Goal: Task Accomplishment & Management: Complete application form

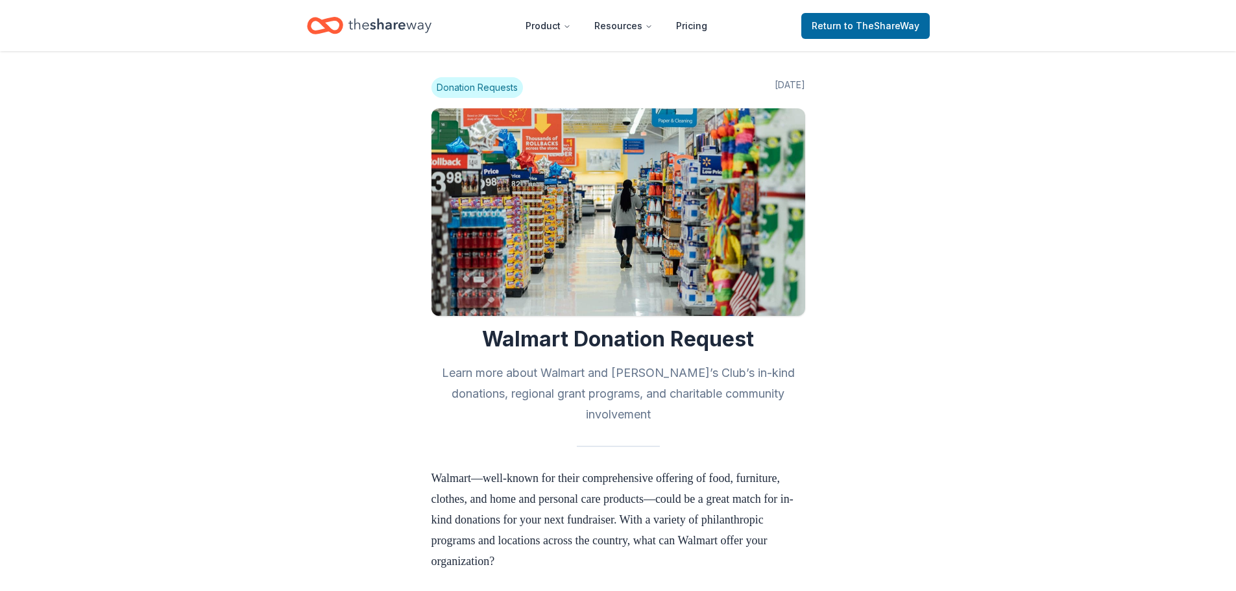
scroll to position [763, 0]
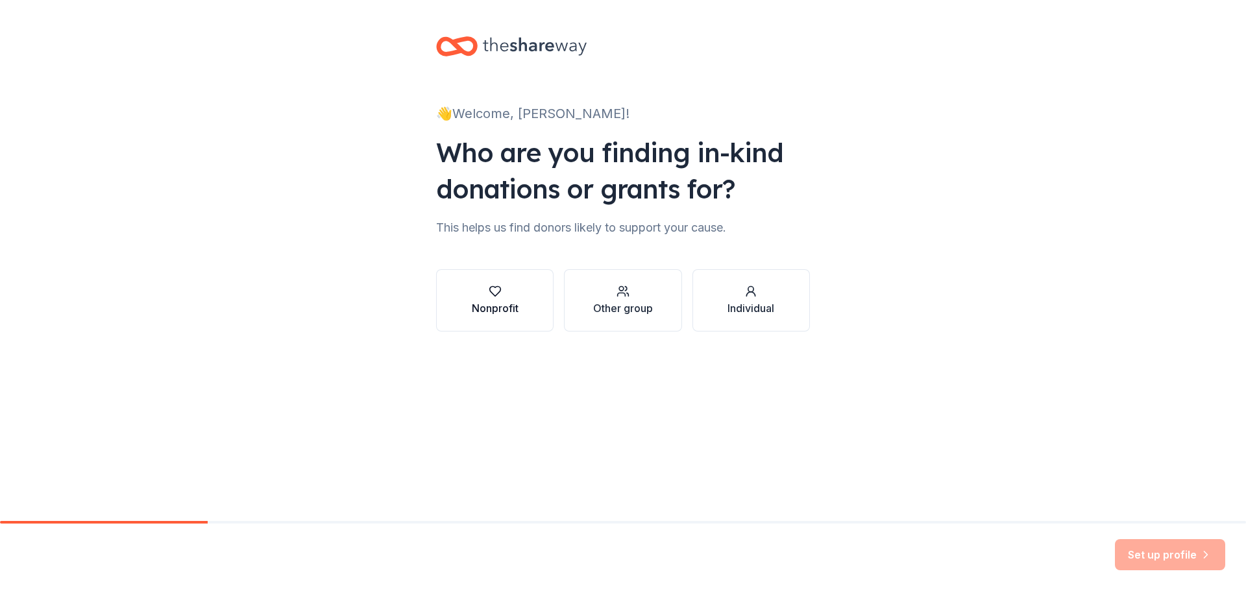
click at [524, 308] on button "Nonprofit" at bounding box center [494, 300] width 117 height 62
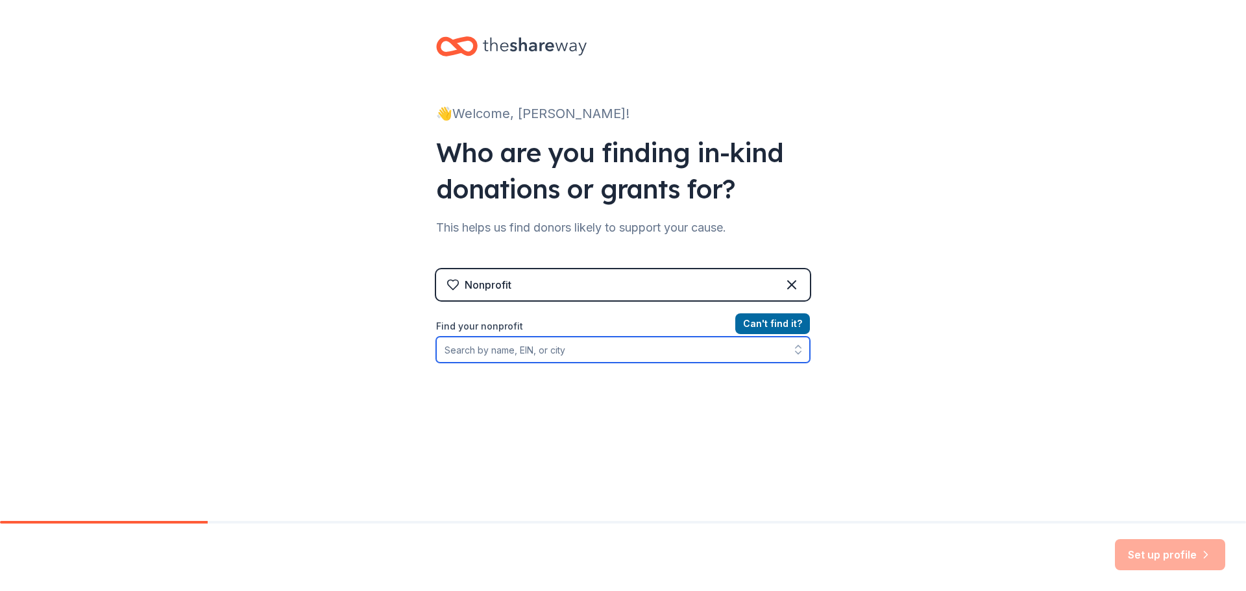
click at [541, 358] on input "Find your nonprofit" at bounding box center [623, 350] width 374 height 26
type input "exceptional futures"
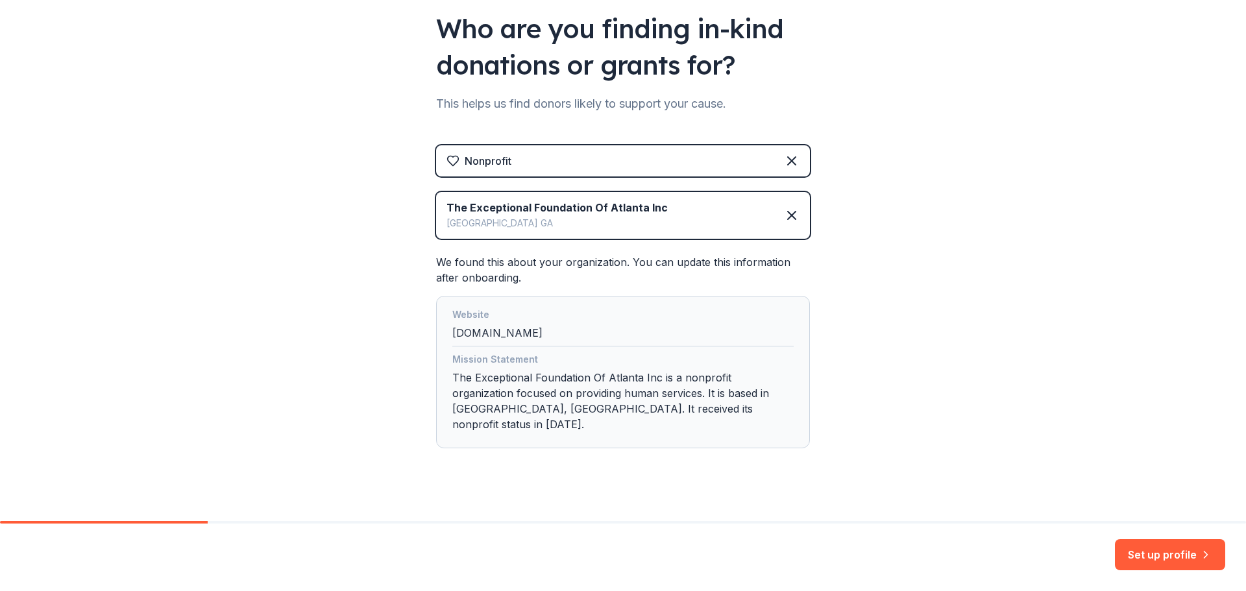
scroll to position [124, 0]
click at [1141, 550] on button "Set up profile" at bounding box center [1170, 554] width 110 height 31
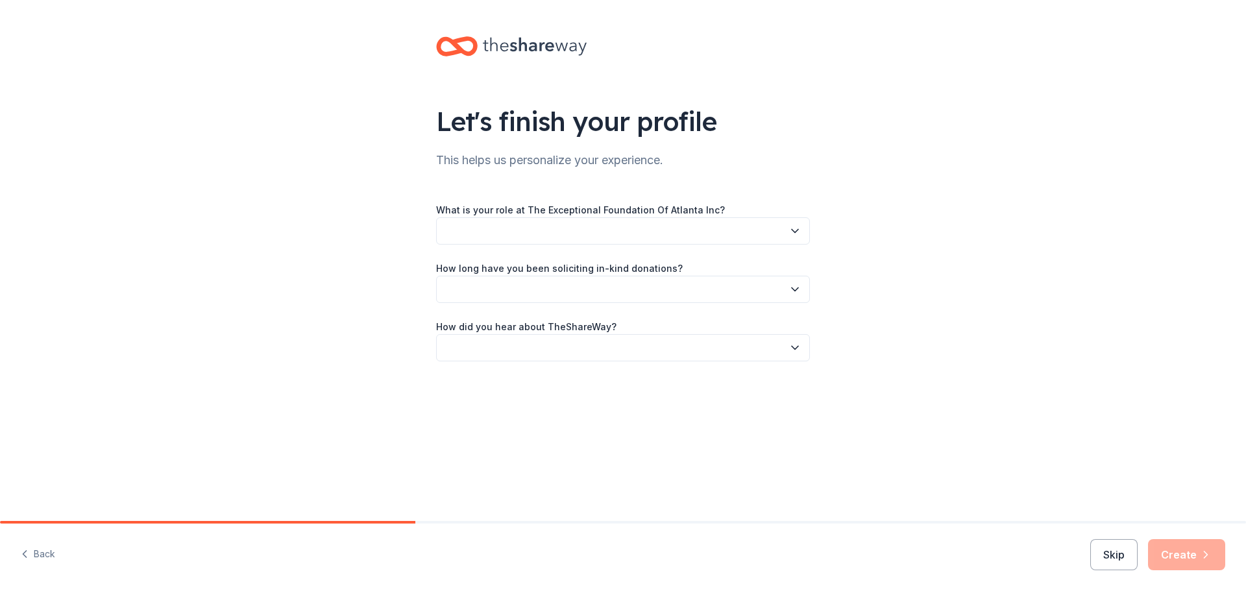
click at [679, 233] on button "button" at bounding box center [623, 230] width 374 height 27
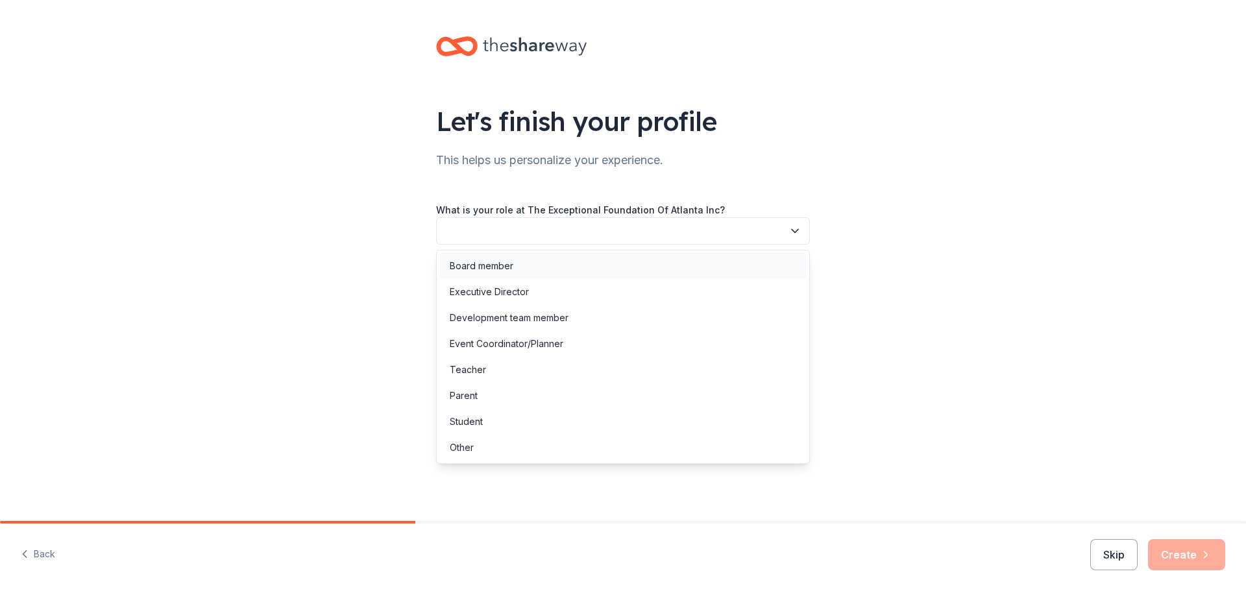
click at [666, 271] on div "Board member" at bounding box center [622, 266] width 367 height 26
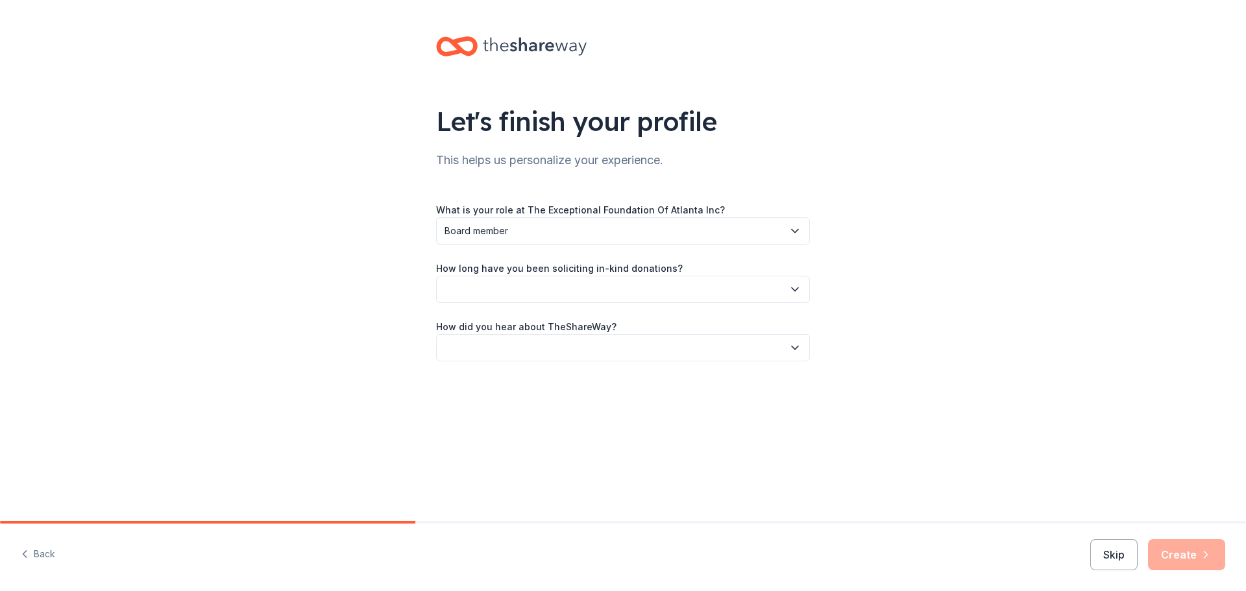
click at [653, 285] on button "button" at bounding box center [623, 289] width 374 height 27
click at [627, 346] on div "1 to 2 years" at bounding box center [622, 350] width 367 height 26
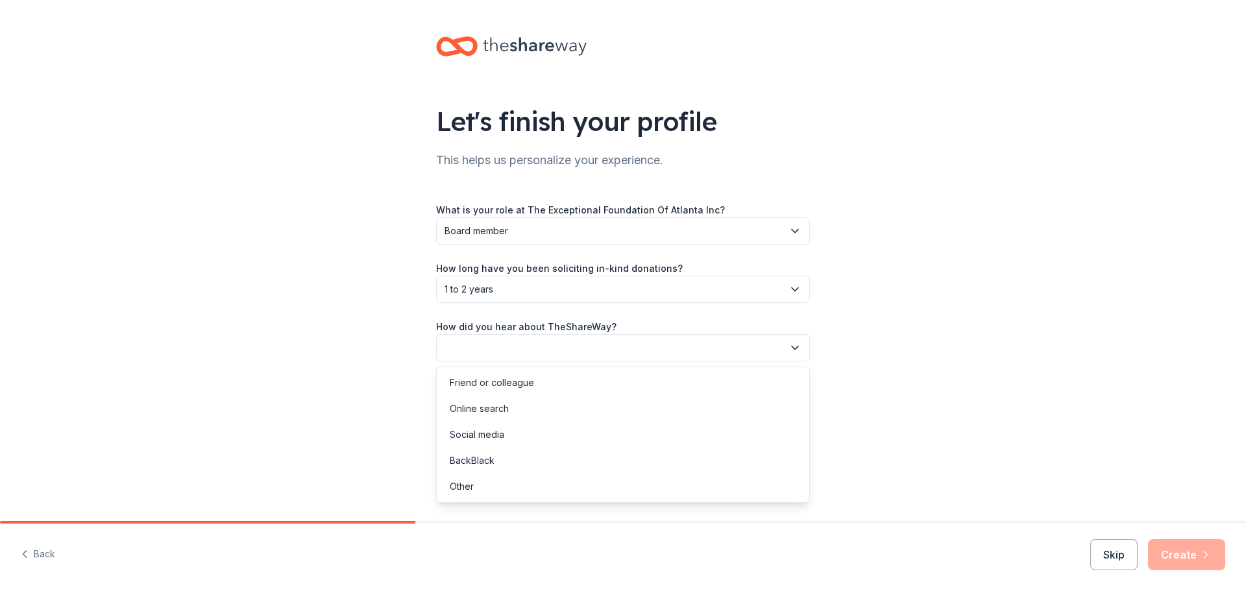
click at [627, 346] on button "button" at bounding box center [623, 347] width 374 height 27
click at [599, 414] on div "Online search" at bounding box center [622, 409] width 367 height 26
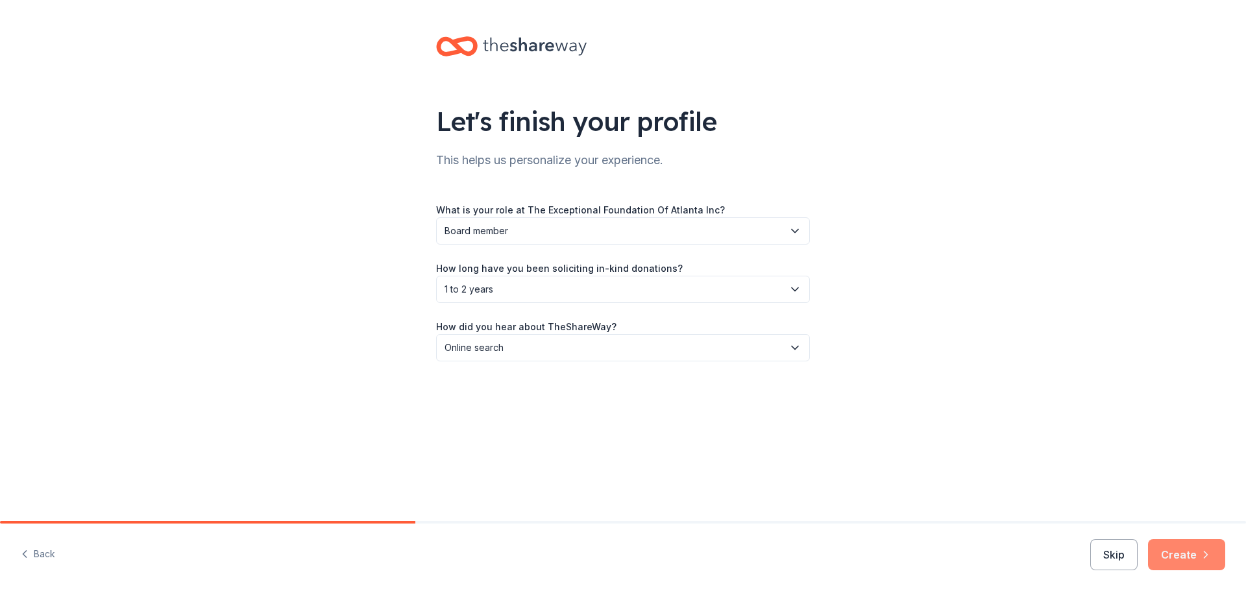
click at [1171, 562] on button "Create" at bounding box center [1186, 554] width 77 height 31
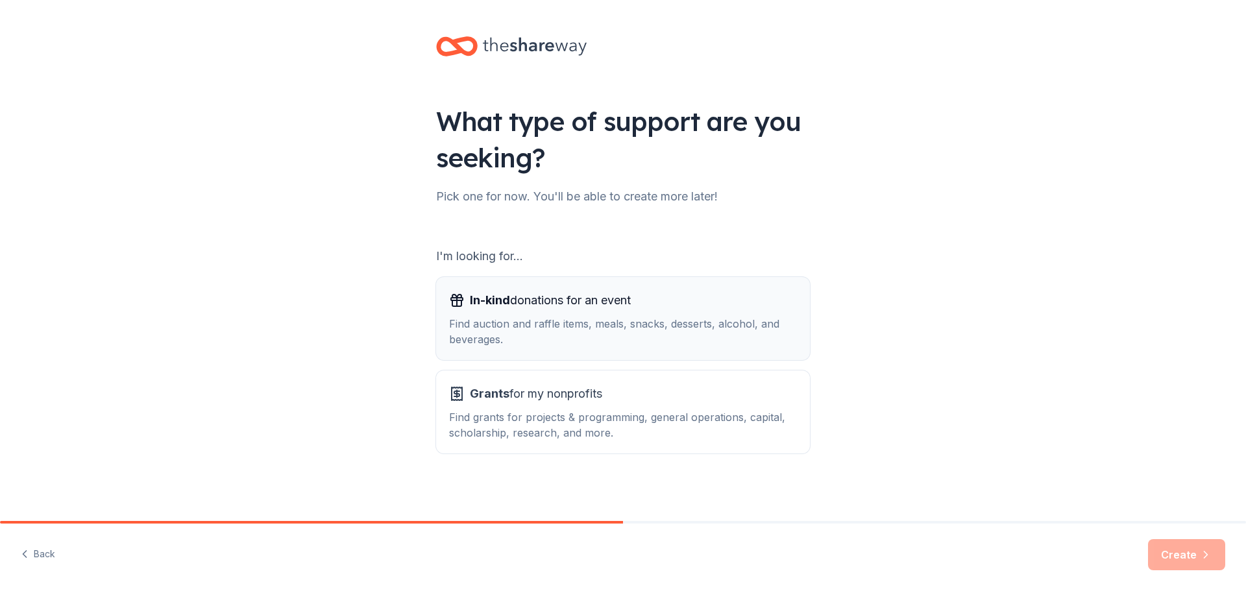
click at [719, 330] on div "Find auction and raffle items, meals, snacks, desserts, alcohol, and beverages." at bounding box center [623, 331] width 348 height 31
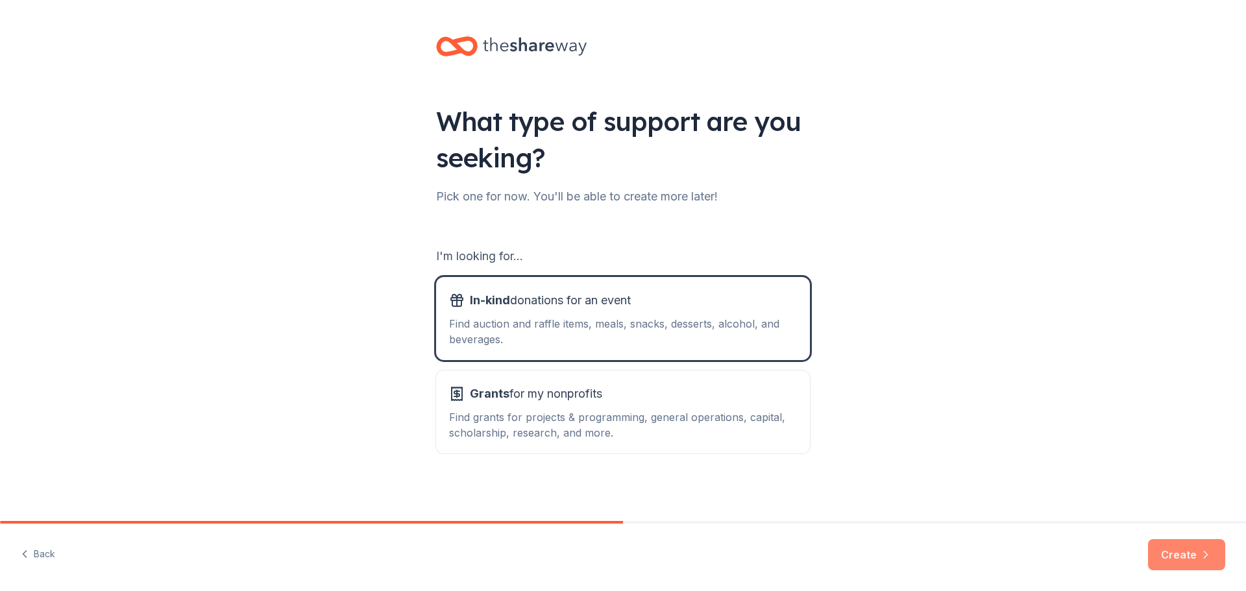
click at [1183, 551] on button "Create" at bounding box center [1186, 554] width 77 height 31
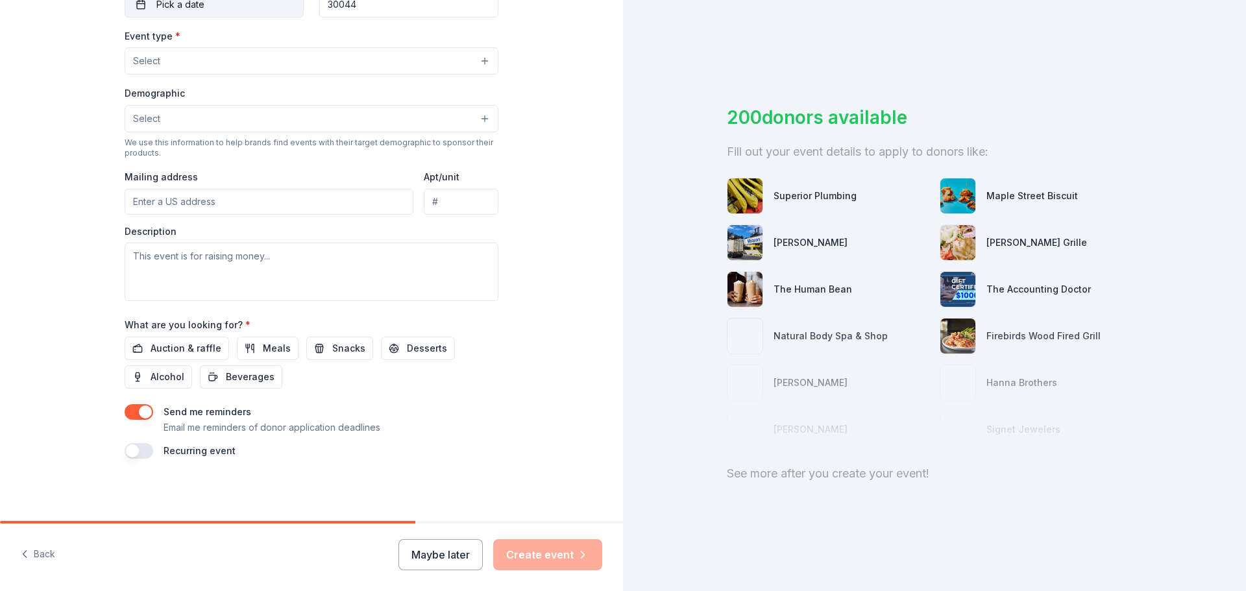
scroll to position [341, 0]
click at [133, 408] on button "button" at bounding box center [139, 413] width 29 height 16
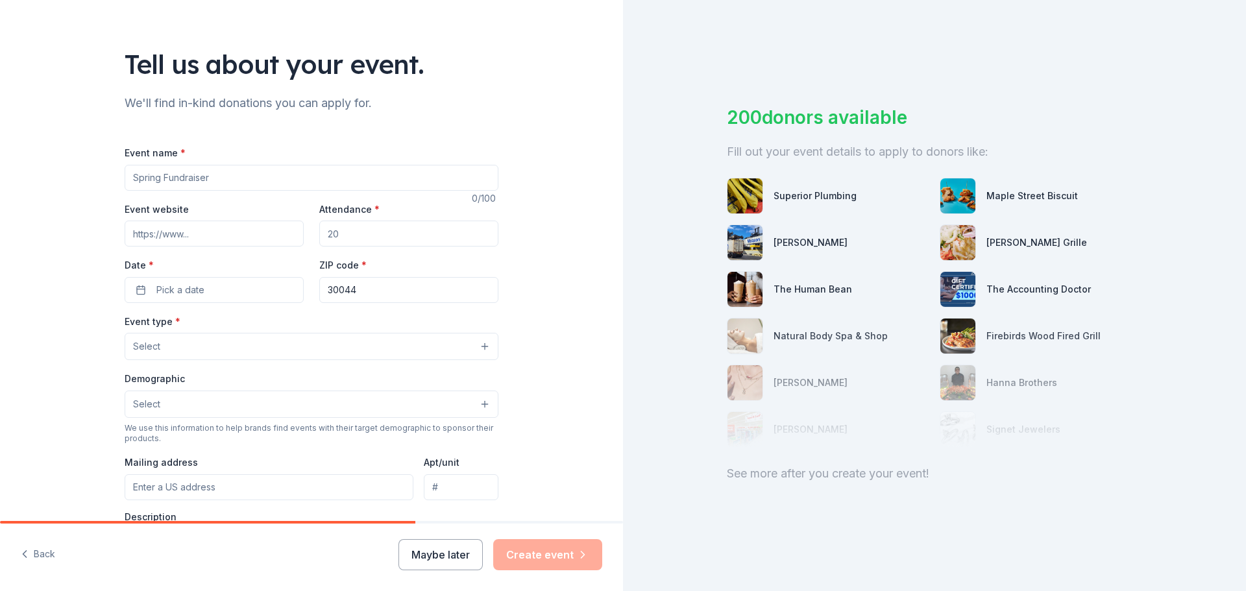
scroll to position [0, 0]
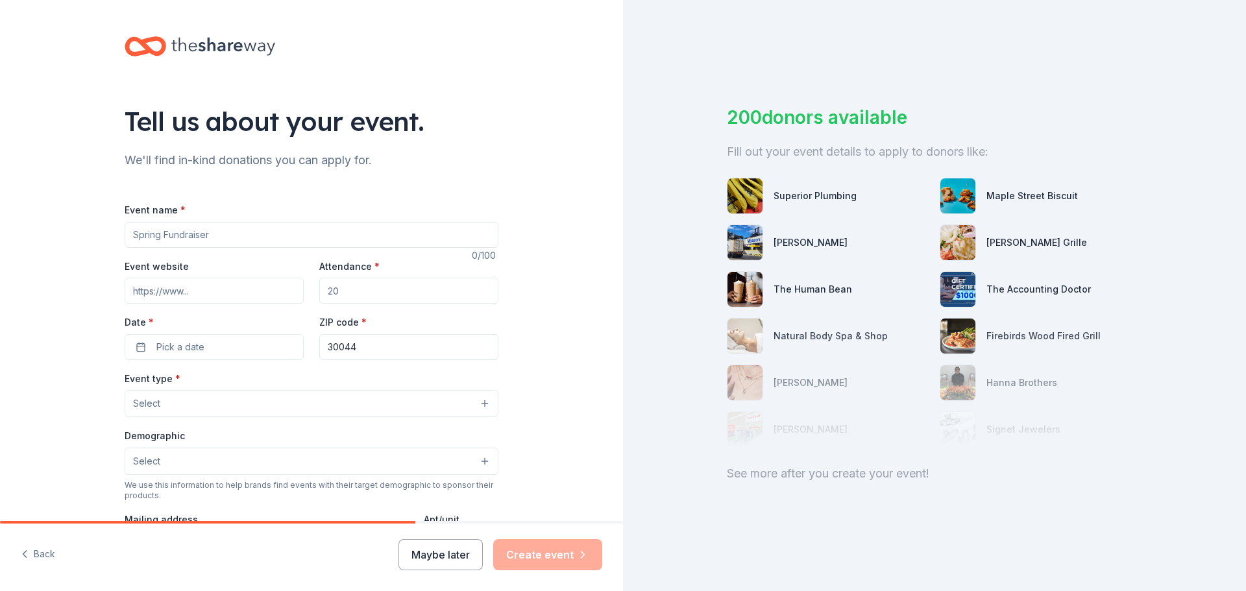
click at [234, 239] on input "Event name *" at bounding box center [312, 235] width 374 height 26
type input "H"
type input "2025 Highland Hootenanny"
click at [221, 289] on input "Event website" at bounding box center [214, 291] width 179 height 26
paste input "https://efatl.org/get-involved/highland-hootenanny/"
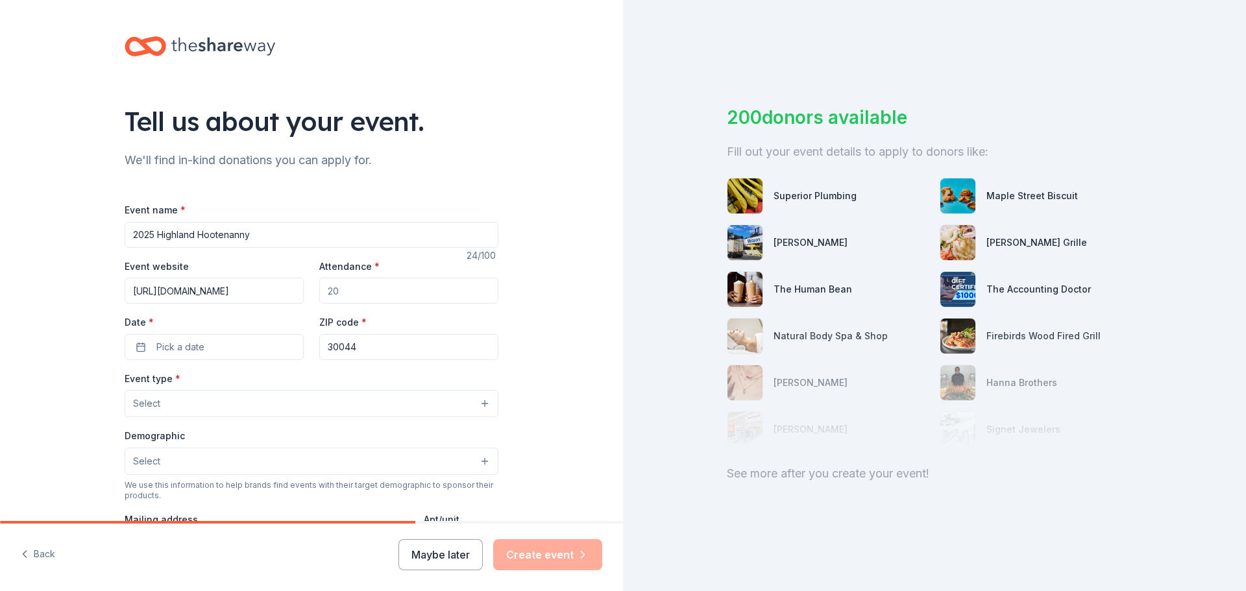
scroll to position [0, 59]
type input "https://efatl.org/get-involved/highland-hootenanny/"
click at [386, 291] on input "Attendance *" at bounding box center [408, 291] width 179 height 26
type input "200"
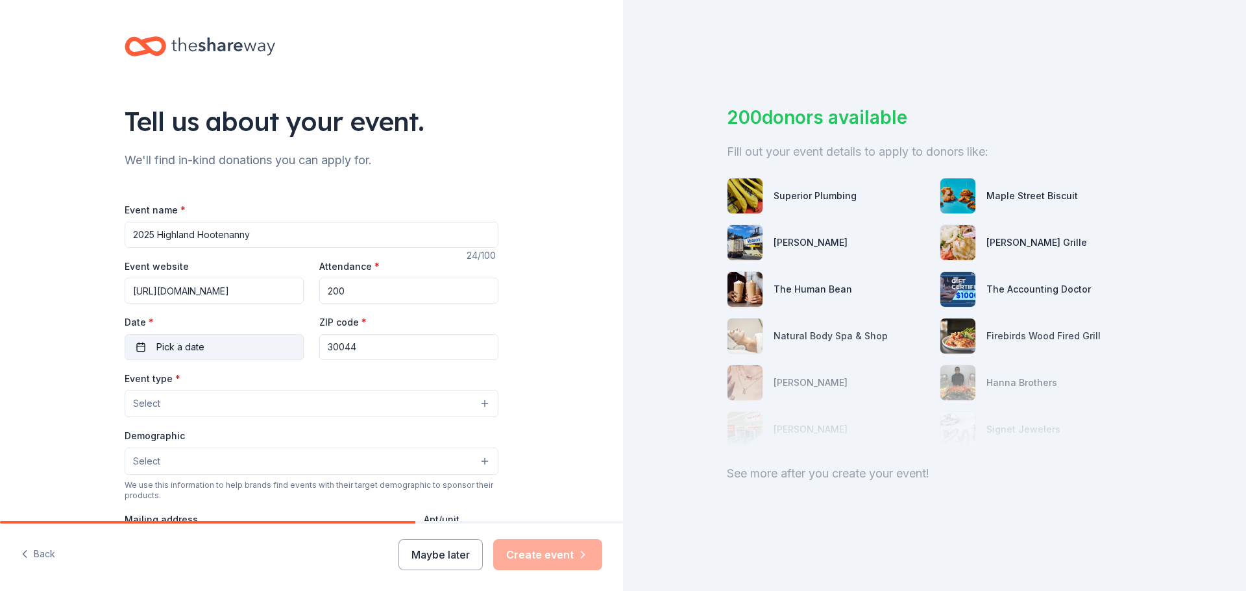
click at [156, 350] on span "Pick a date" at bounding box center [180, 347] width 48 height 16
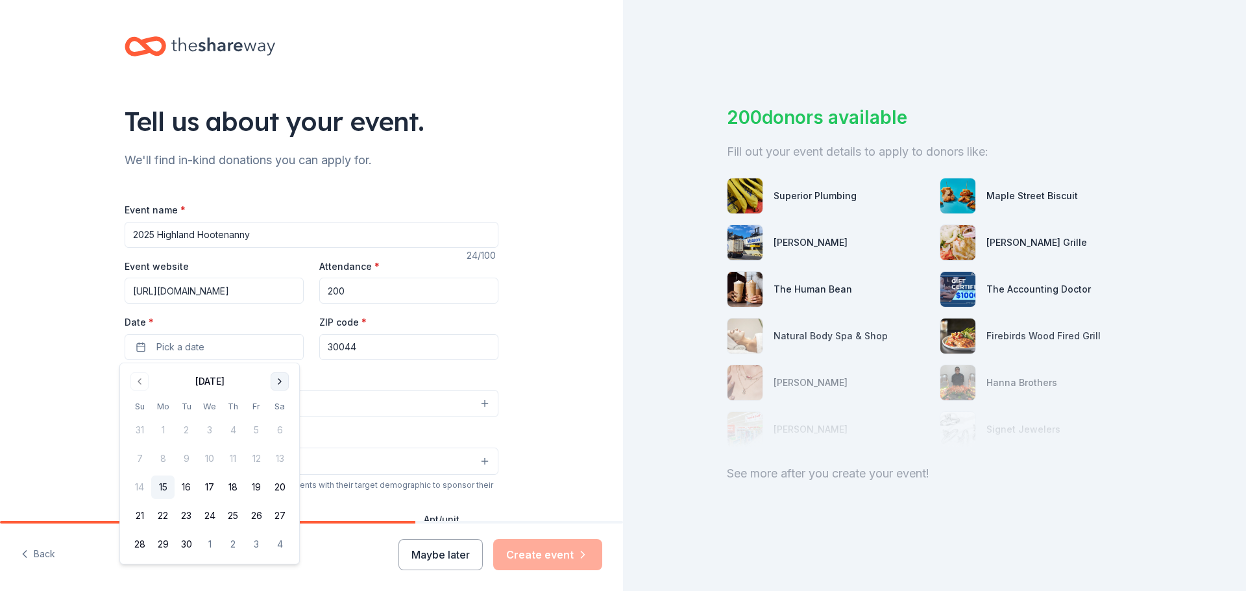
click at [283, 379] on button "Go to next month" at bounding box center [280, 381] width 18 height 18
click at [256, 431] on button "3" at bounding box center [256, 429] width 23 height 23
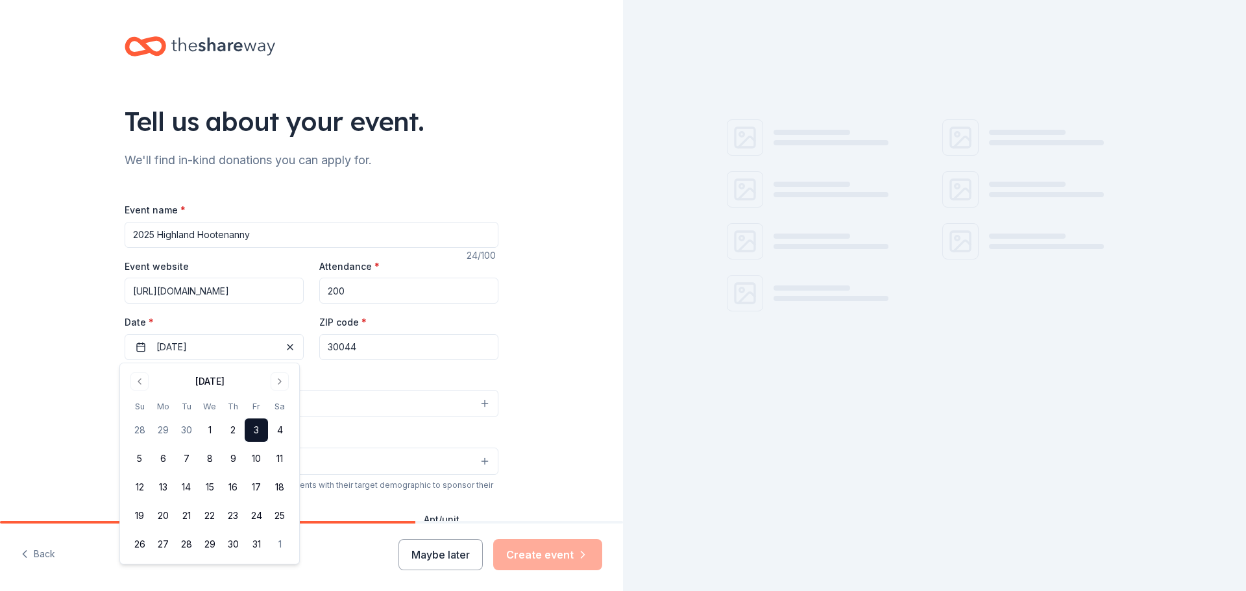
click at [394, 350] on input "30044" at bounding box center [408, 347] width 179 height 26
type input "30080"
click at [298, 405] on button "Select" at bounding box center [312, 403] width 374 height 27
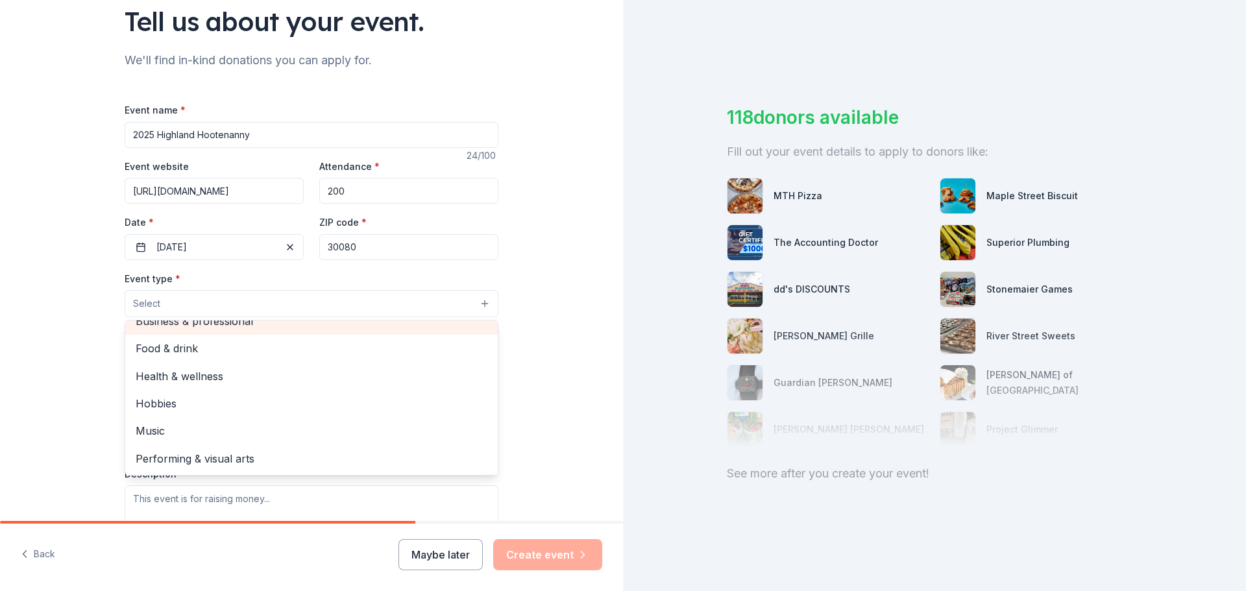
scroll to position [111, 0]
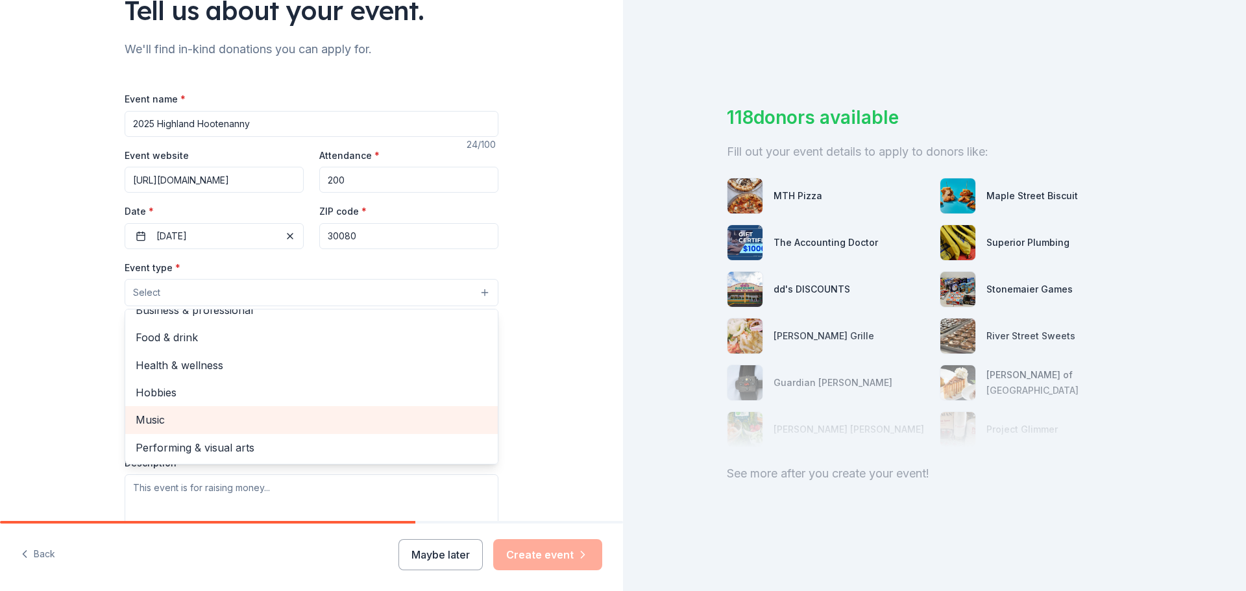
click at [296, 428] on span "Music" at bounding box center [312, 419] width 352 height 17
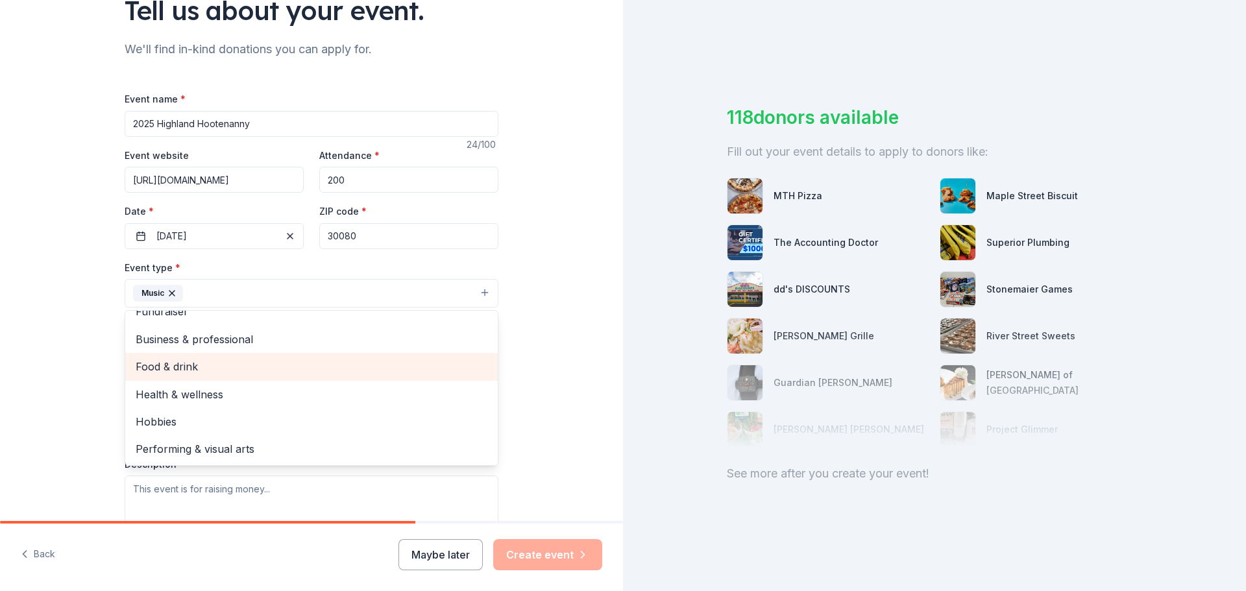
scroll to position [0, 0]
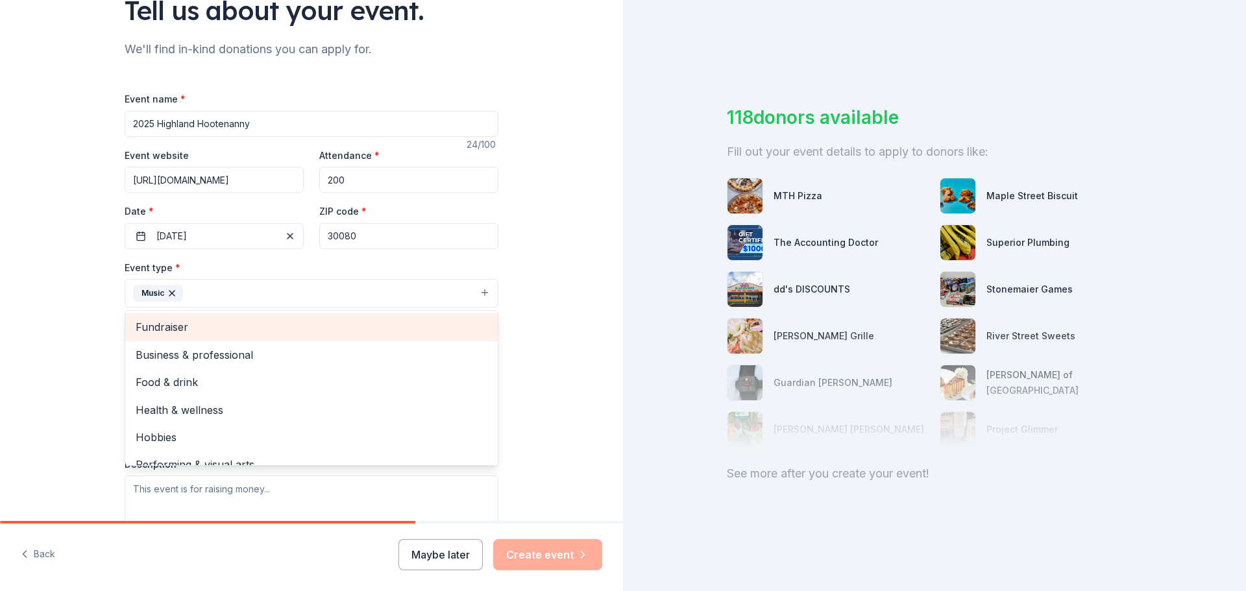
click at [328, 333] on span "Fundraiser" at bounding box center [312, 327] width 352 height 17
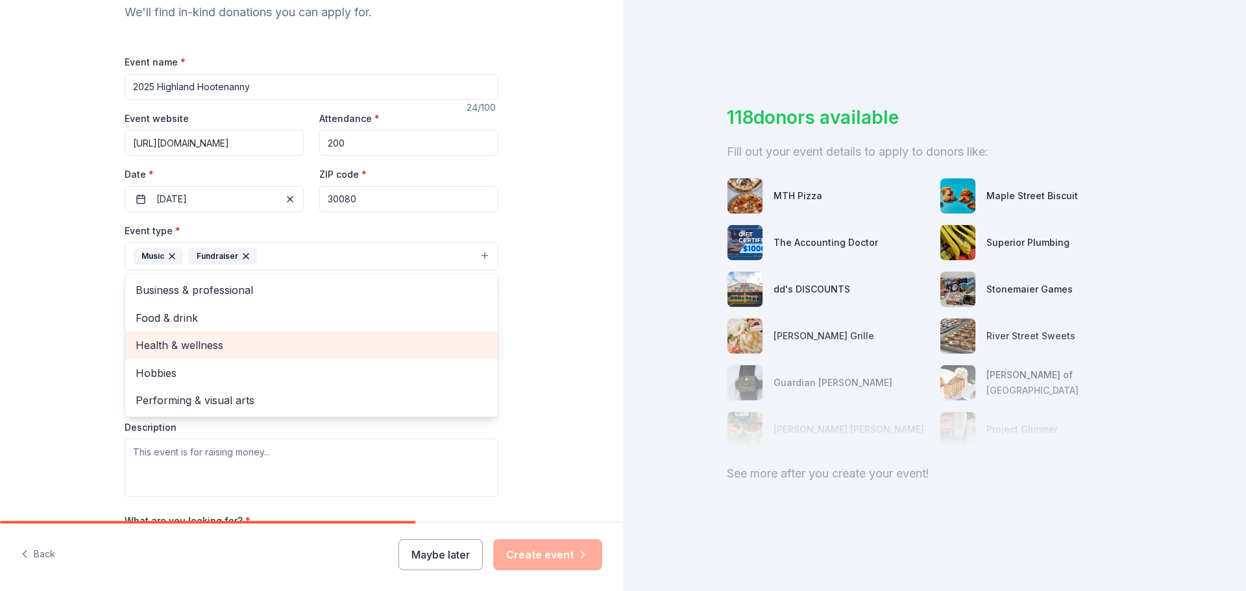
scroll to position [148, 0]
click at [533, 367] on div "Tell us about your event. We'll find in-kind donations you can apply for. Event…" at bounding box center [311, 284] width 623 height 865
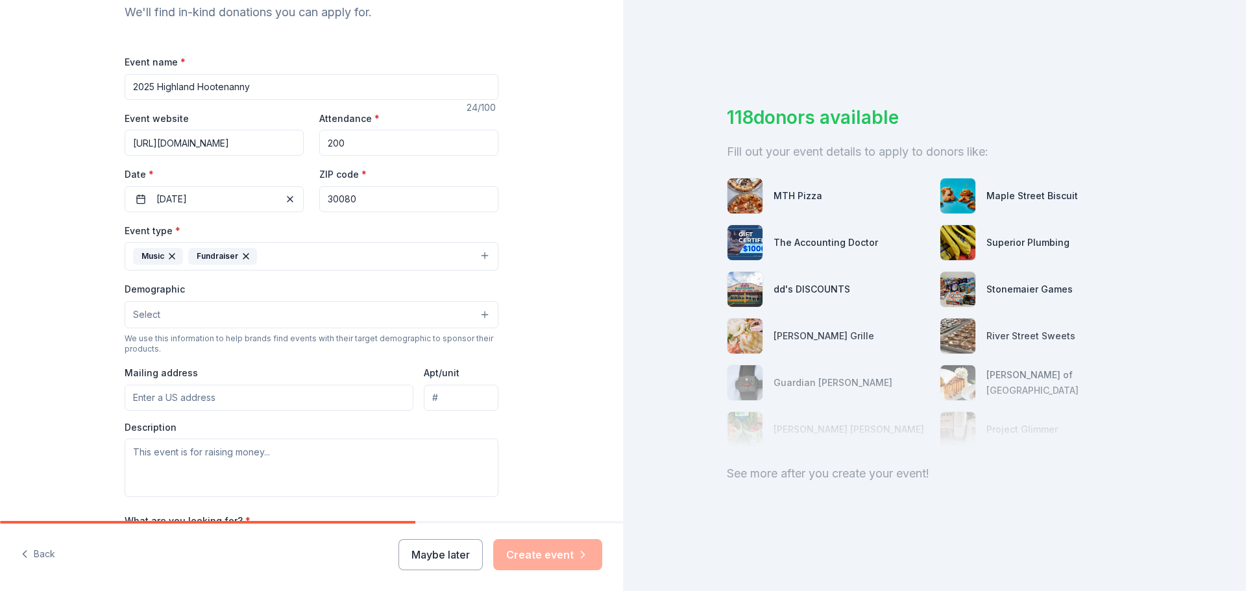
click at [330, 317] on button "Select" at bounding box center [312, 314] width 374 height 27
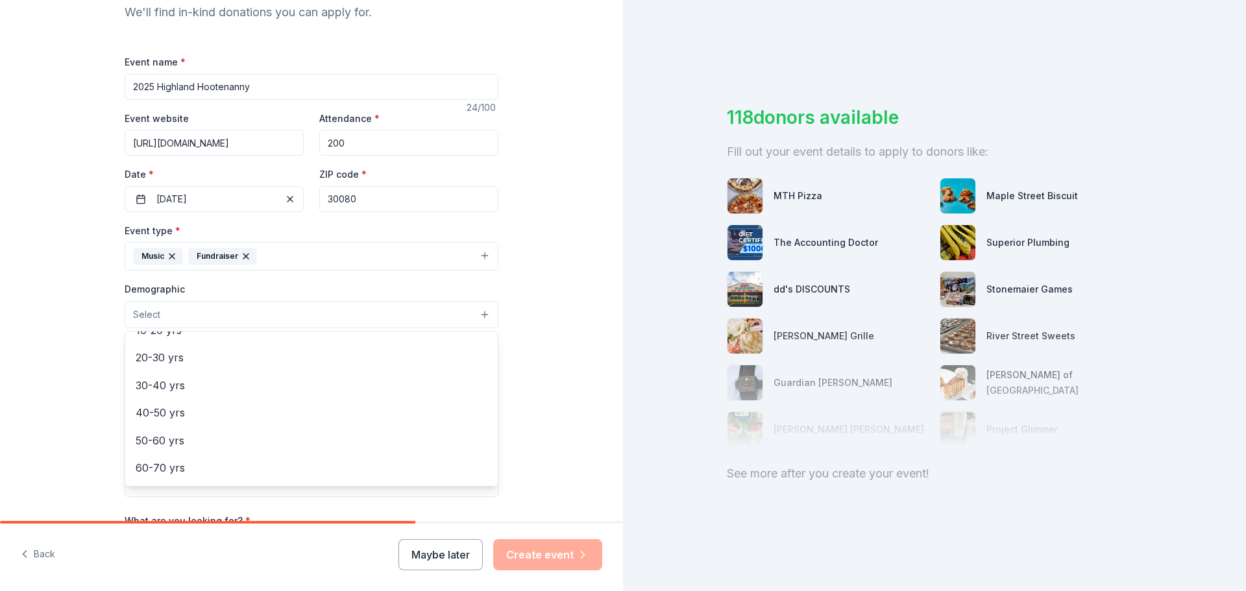
scroll to position [158, 0]
click at [303, 362] on span "20-30 yrs" at bounding box center [312, 354] width 352 height 17
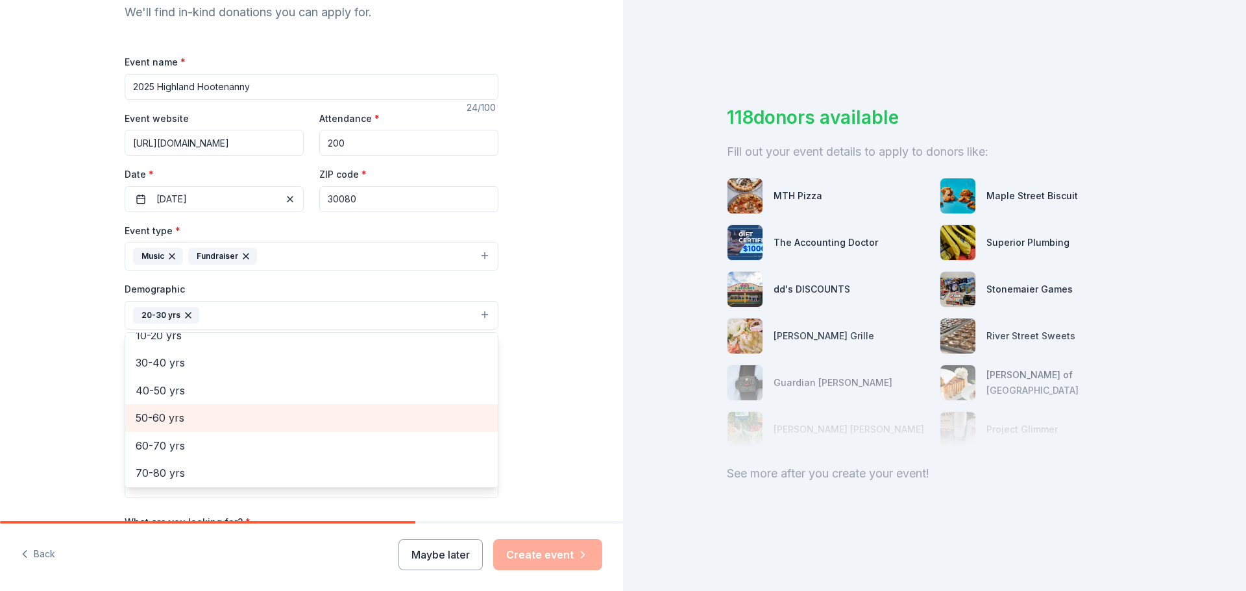
scroll to position [151, 0]
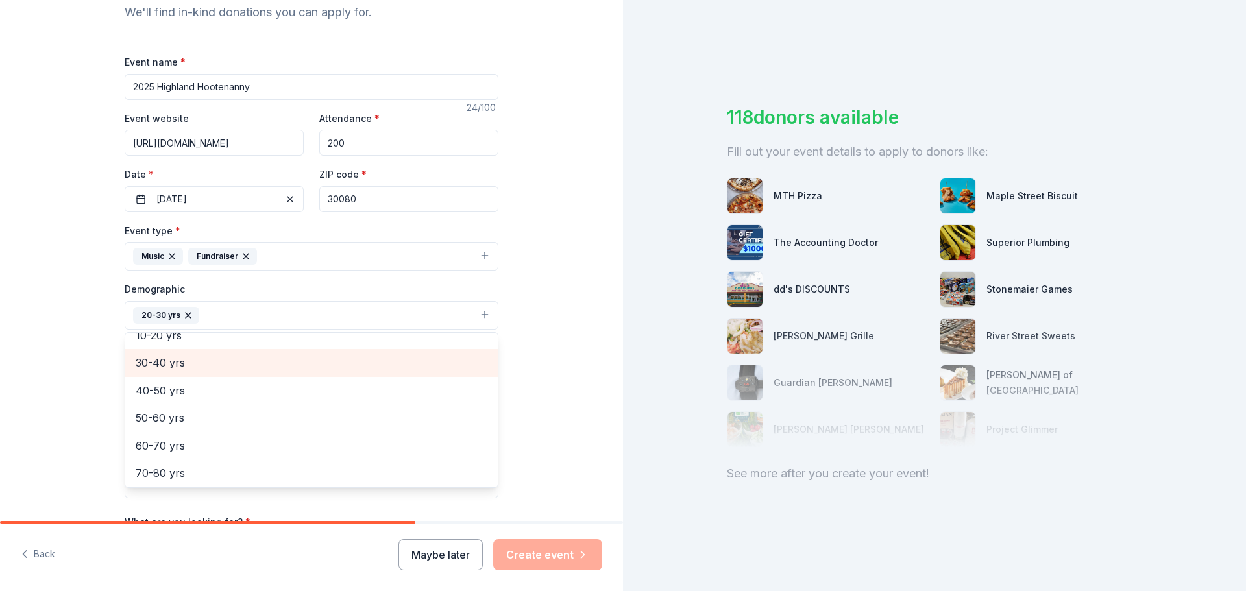
click at [300, 370] on span "30-40 yrs" at bounding box center [312, 362] width 352 height 17
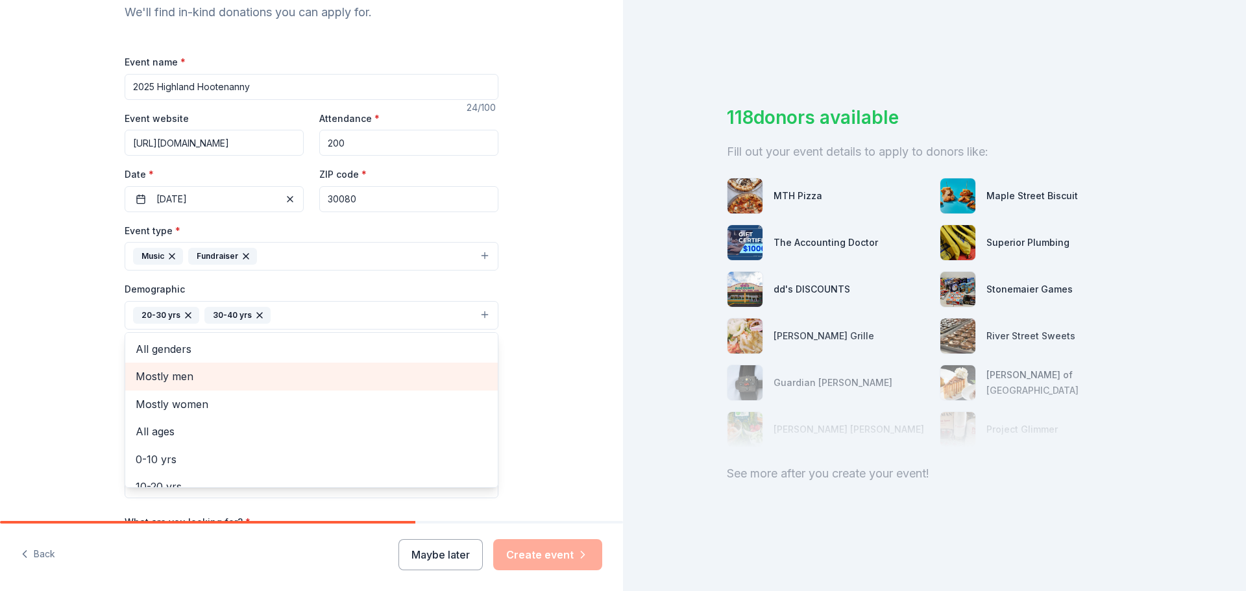
scroll to position [0, 0]
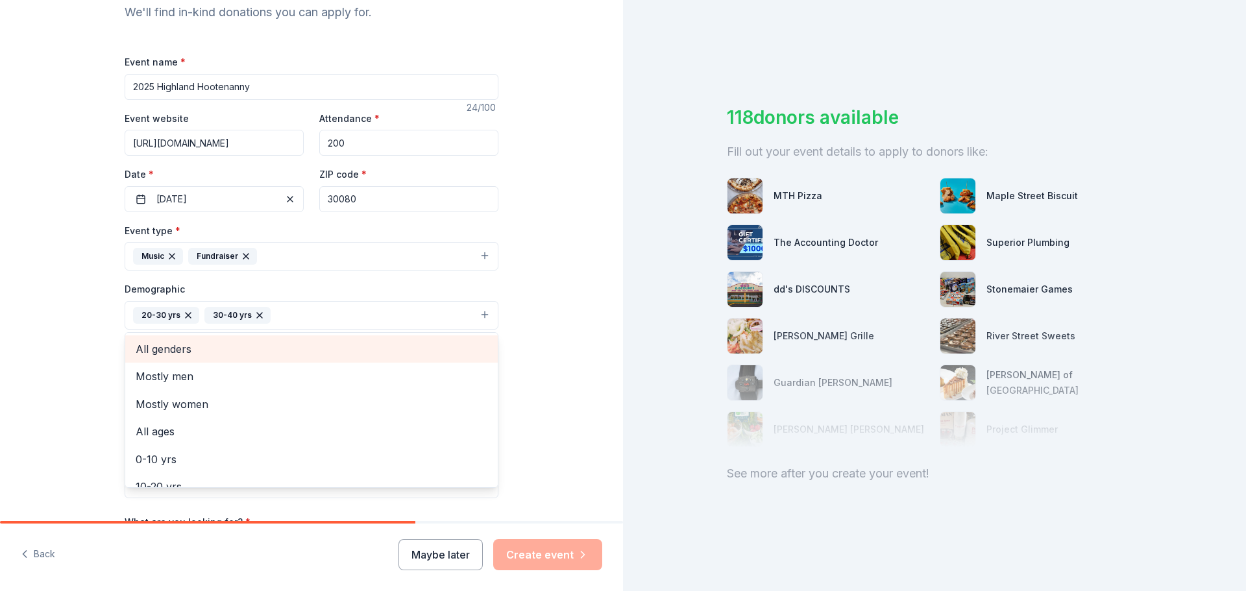
click at [205, 352] on span "All genders" at bounding box center [312, 349] width 352 height 17
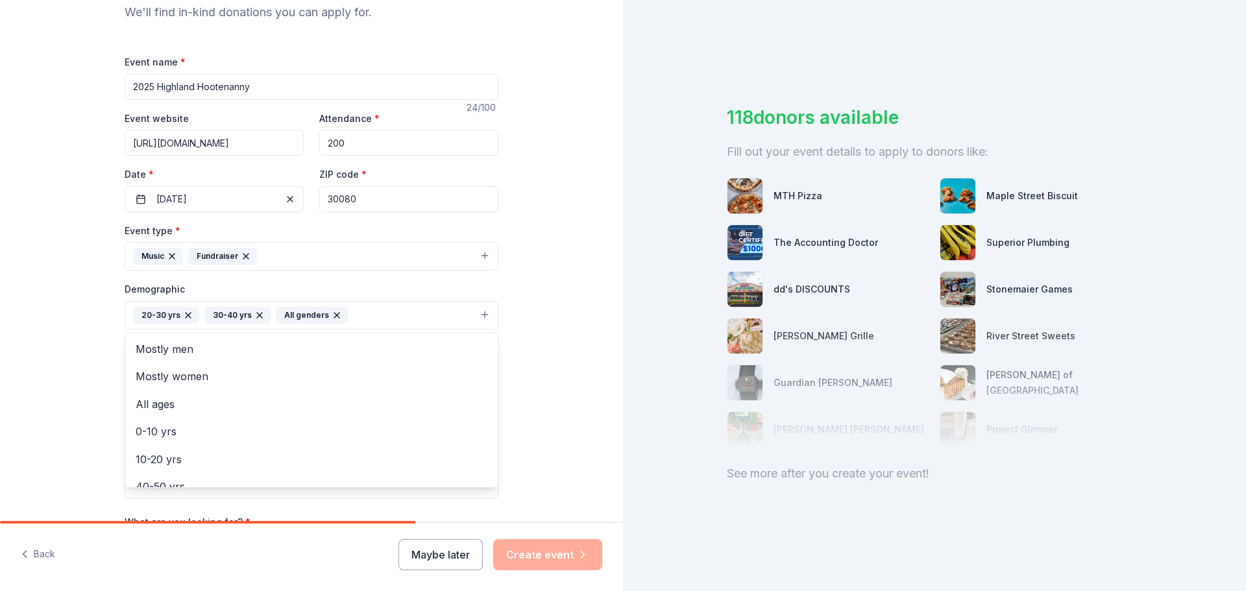
click at [53, 404] on div "Tell us about your event. We'll find in-kind donations you can apply for. Event…" at bounding box center [311, 285] width 623 height 866
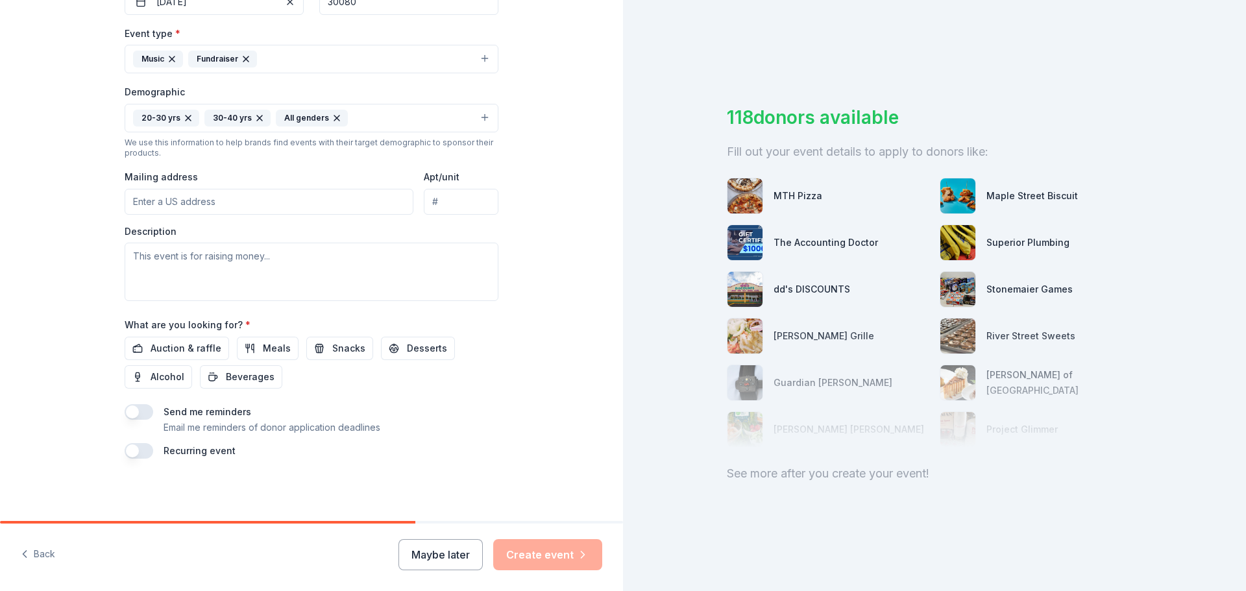
scroll to position [344, 0]
click at [211, 196] on input "Mailing address" at bounding box center [269, 202] width 289 height 26
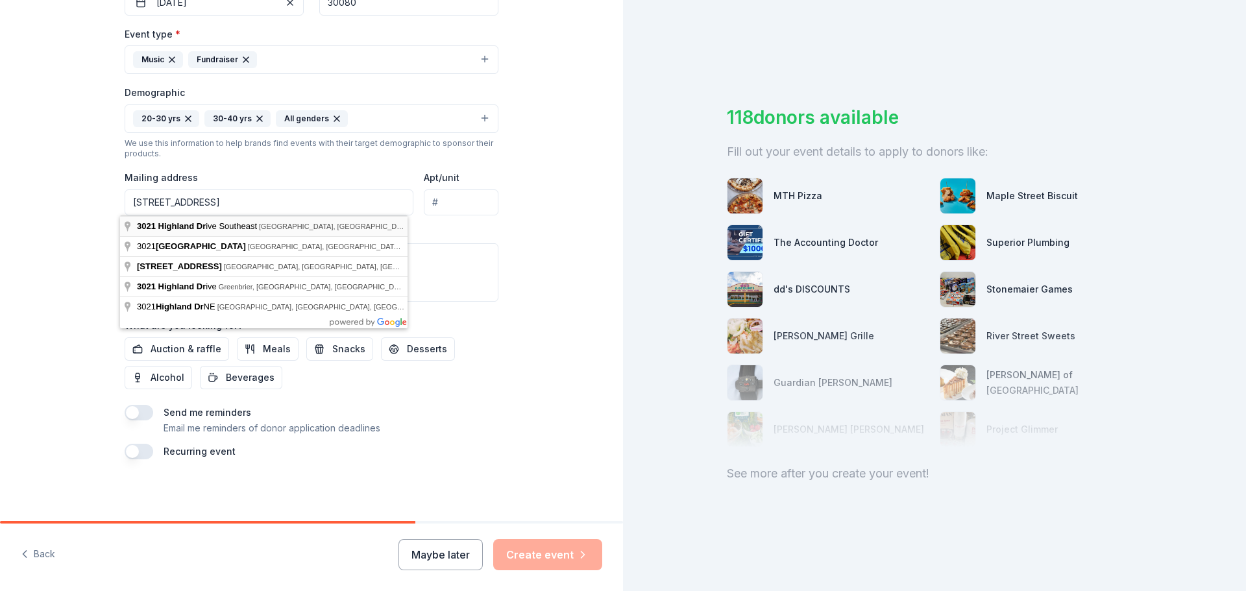
type input "3021 Highland Drive Southeast, Smyrna, GA, 30080"
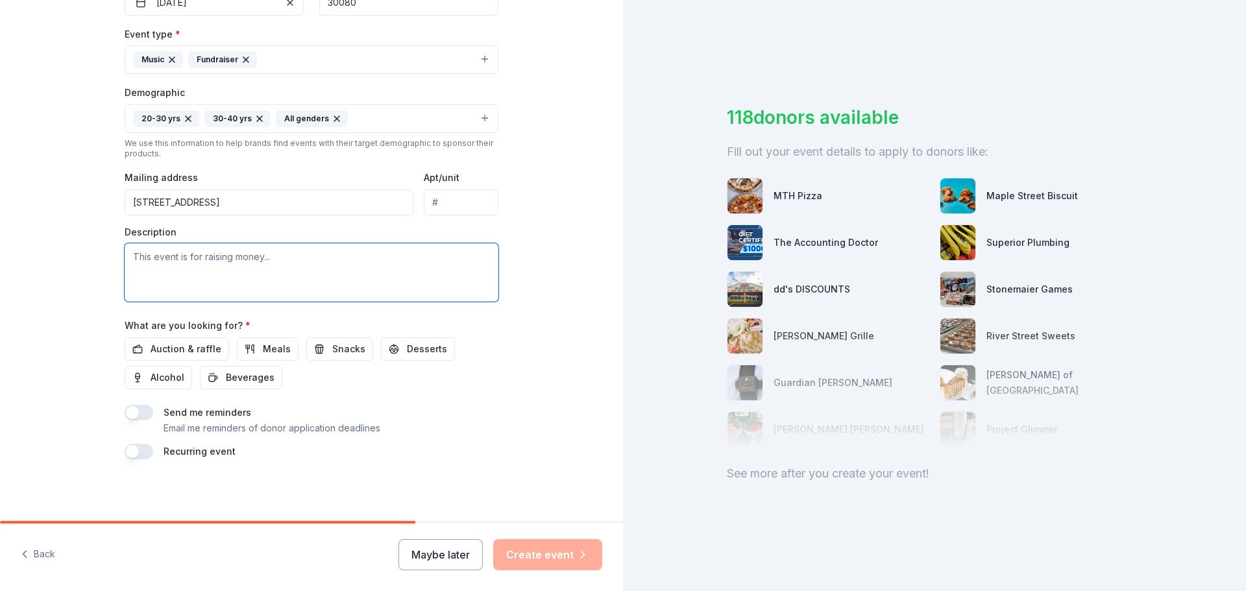
click at [136, 276] on textarea at bounding box center [312, 272] width 374 height 58
click at [155, 344] on span "Auction & raffle" at bounding box center [186, 349] width 71 height 16
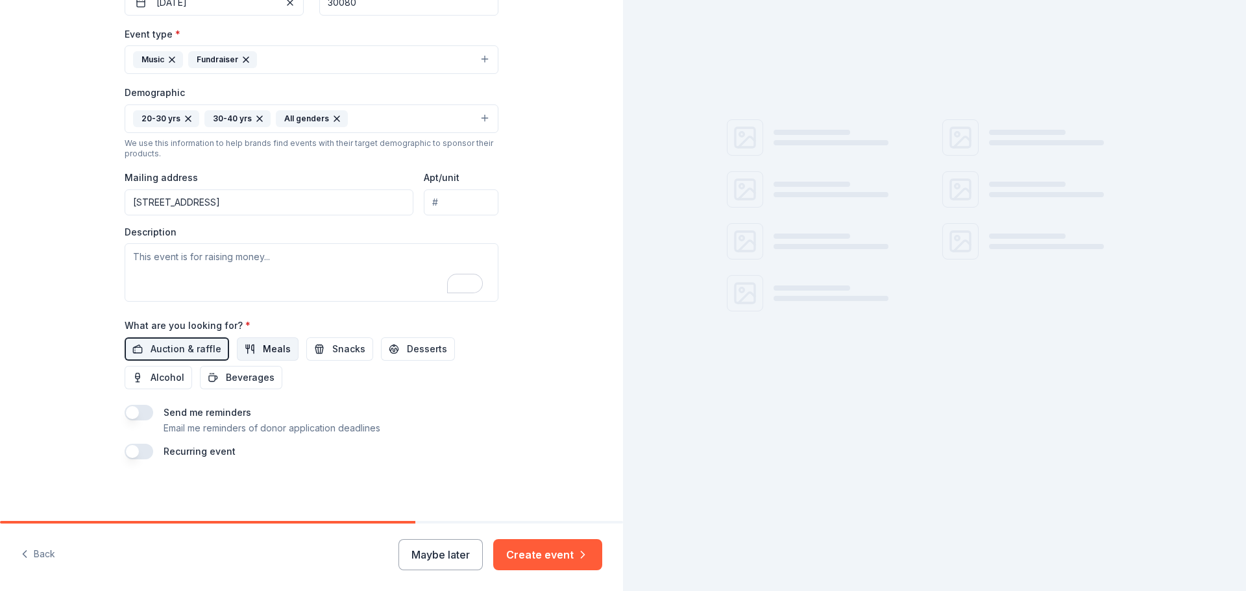
click at [251, 349] on button "Meals" at bounding box center [268, 348] width 62 height 23
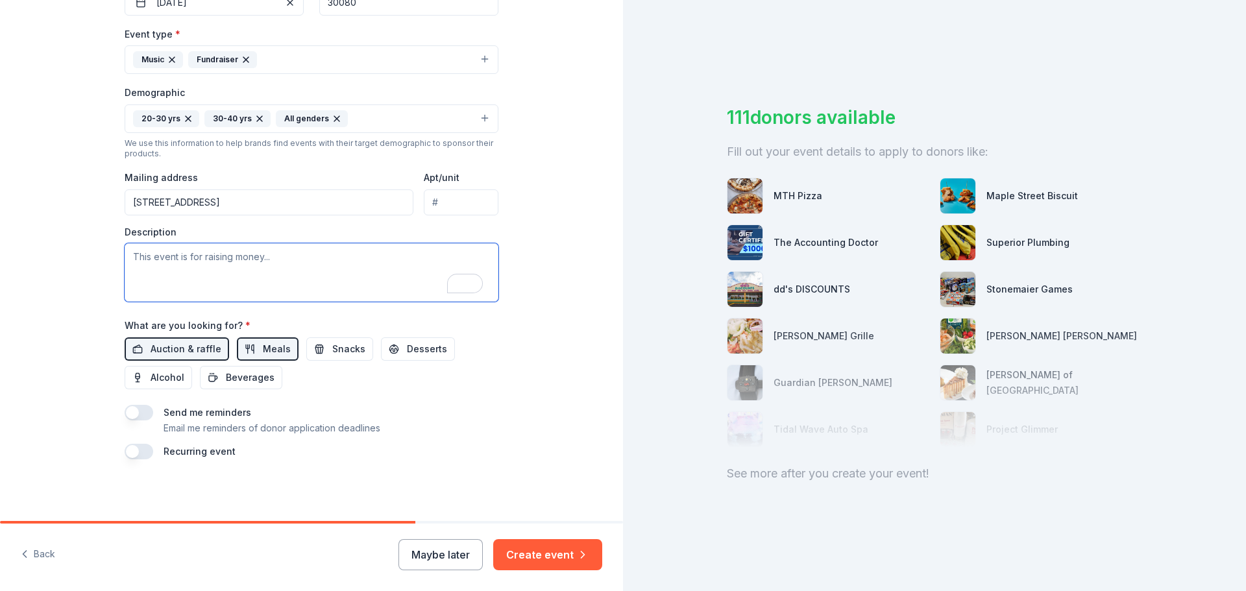
click at [213, 282] on textarea "To enrich screen reader interactions, please activate Accessibility in Grammarl…" at bounding box center [312, 272] width 374 height 58
click at [492, 466] on div "Tell us about your event. We'll find in-kind donations you can apply for. Event…" at bounding box center [311, 89] width 415 height 866
click at [558, 562] on button "Create event" at bounding box center [547, 554] width 109 height 31
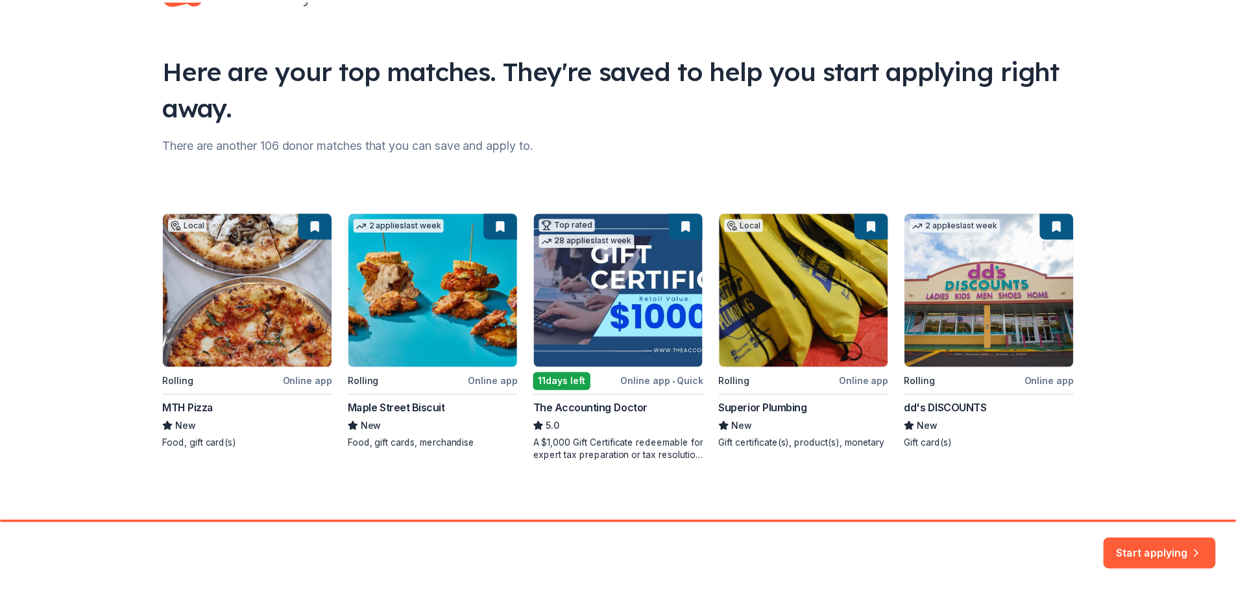
scroll to position [56, 0]
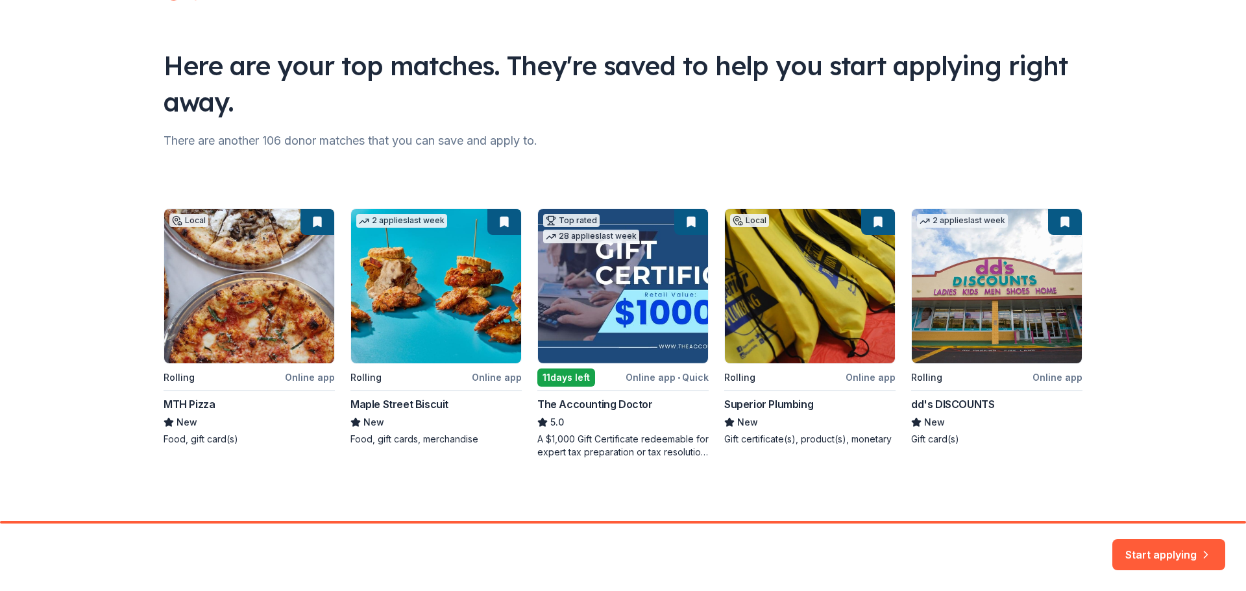
drag, startPoint x: 824, startPoint y: 332, endPoint x: 797, endPoint y: 258, distance: 78.6
click at [797, 258] on div "Local Rolling Online app MTH Pizza New Food, gift card(s) 2 applies last week R…" at bounding box center [622, 333] width 919 height 250
click at [1126, 546] on button "Start applying" at bounding box center [1168, 547] width 113 height 31
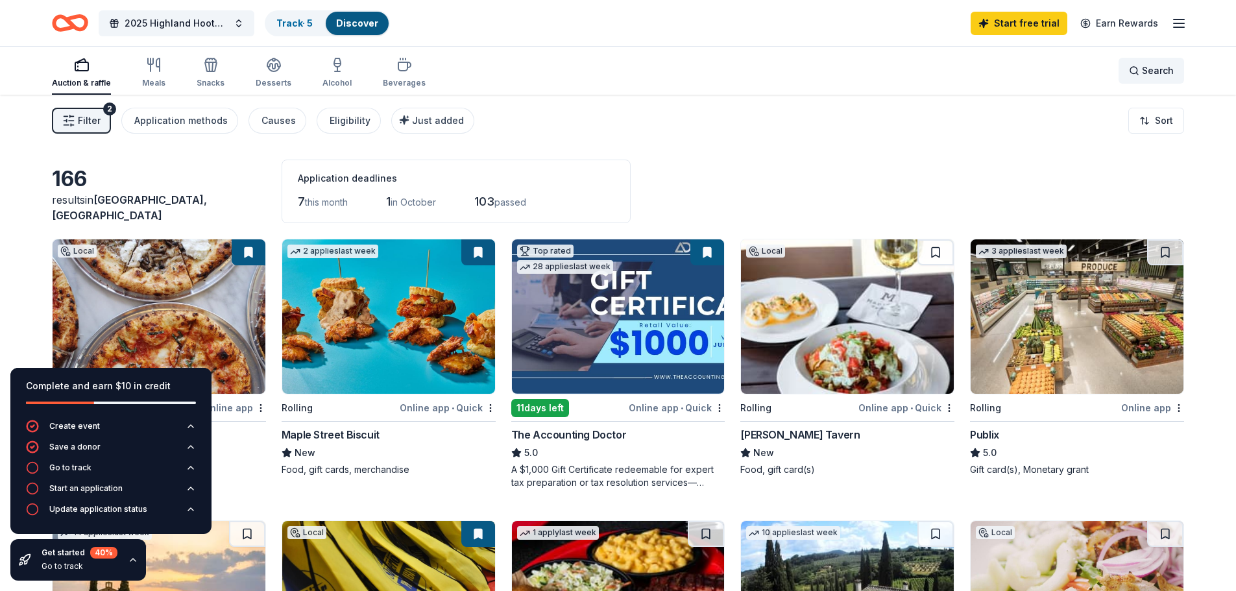
click at [1152, 67] on span "Search" at bounding box center [1158, 71] width 32 height 16
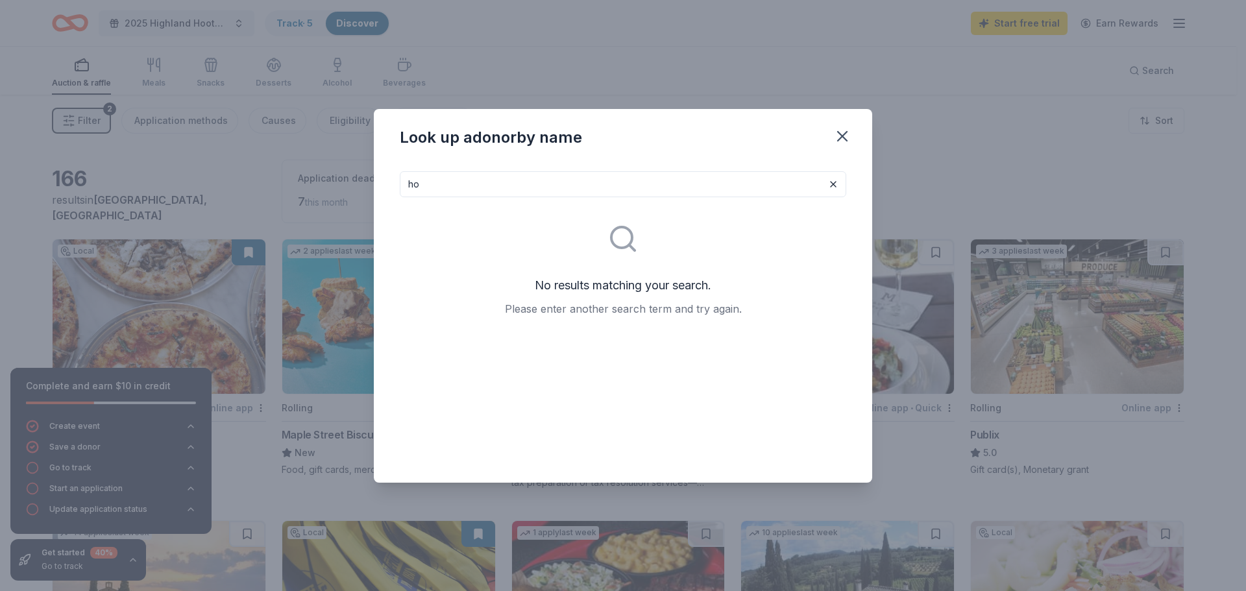
type input "h"
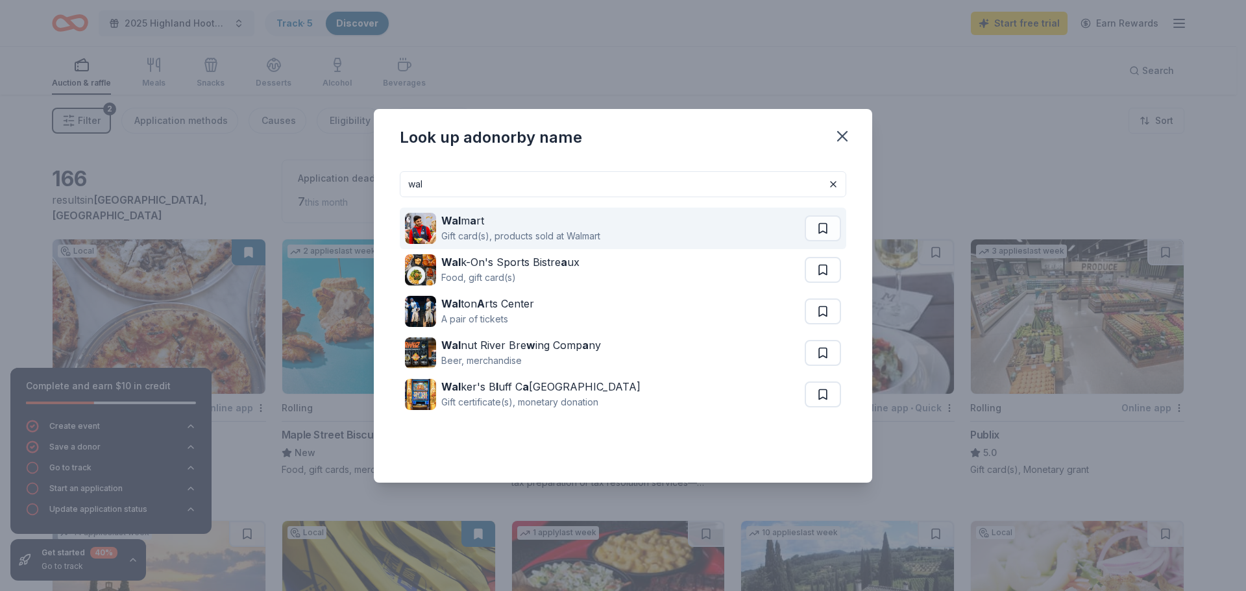
type input "wal"
click at [605, 226] on div "Wal m a rt Gift card(s), products sold at Walmart" at bounding box center [605, 229] width 400 height 42
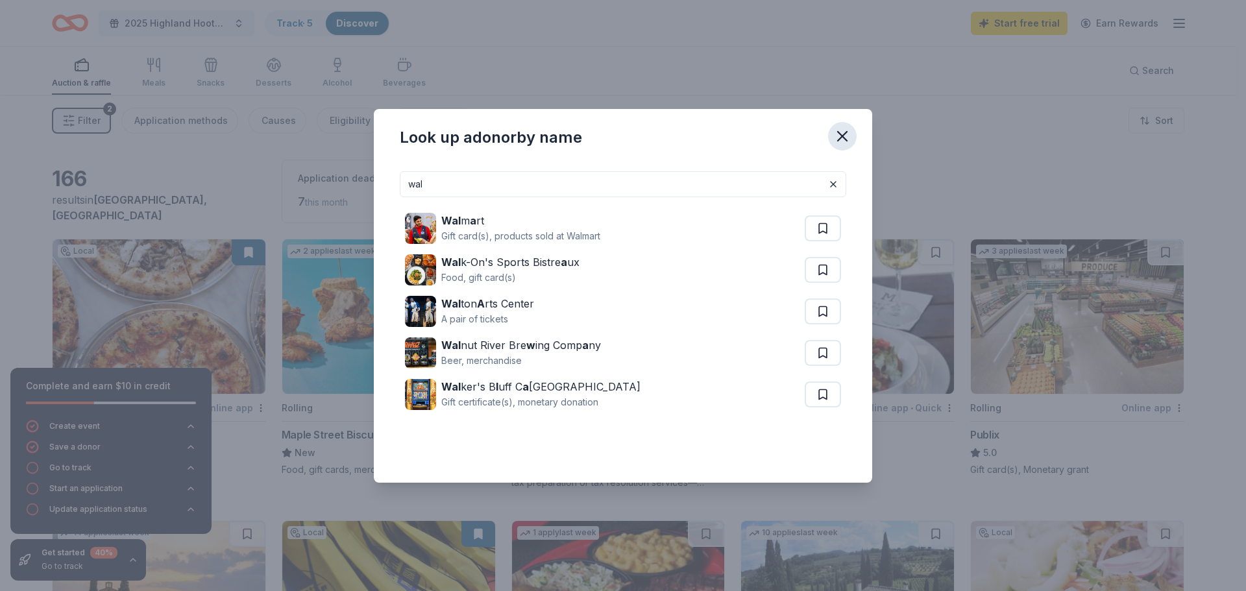
click at [844, 145] on button "button" at bounding box center [842, 136] width 29 height 29
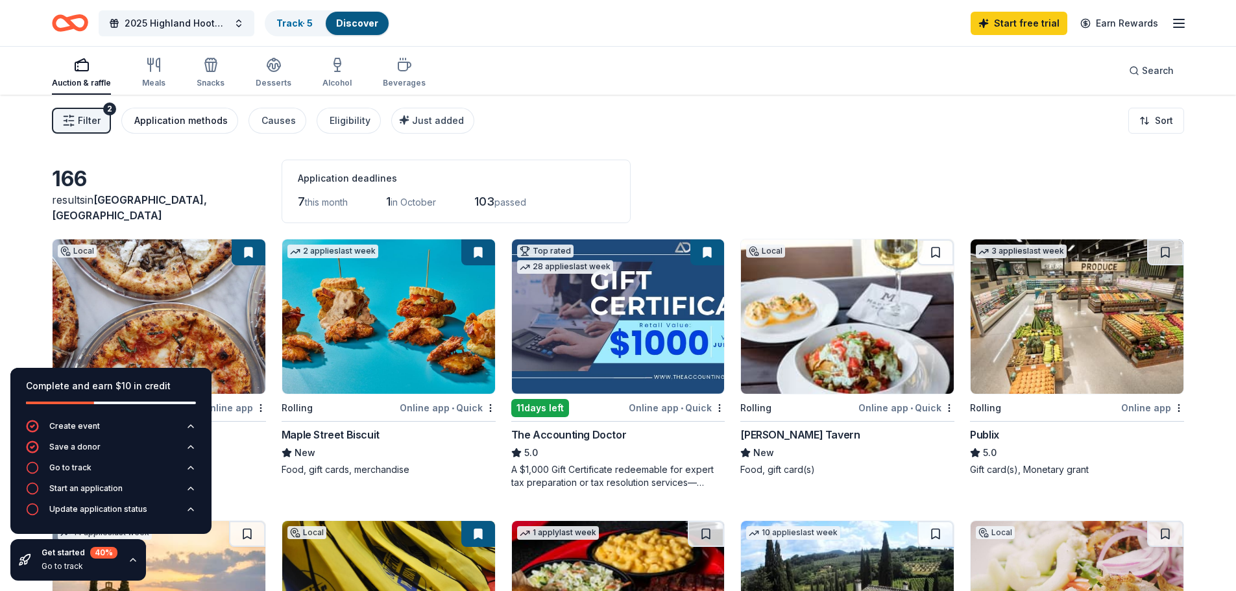
click at [215, 125] on div "Application methods" at bounding box center [180, 121] width 93 height 16
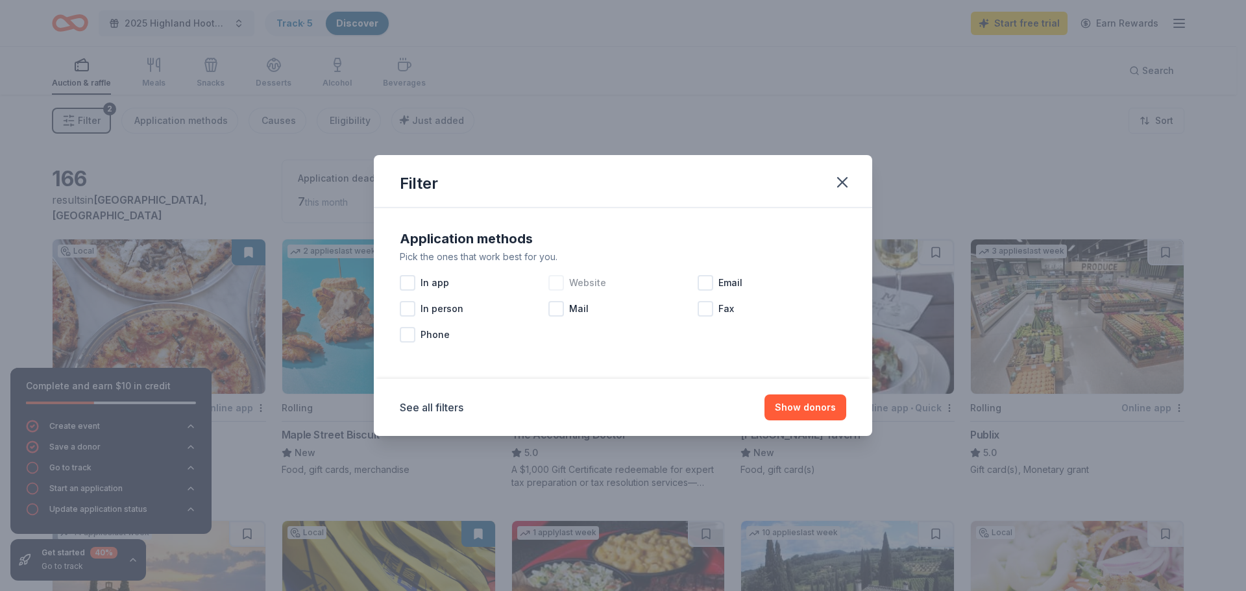
click at [553, 285] on div at bounding box center [556, 283] width 16 height 16
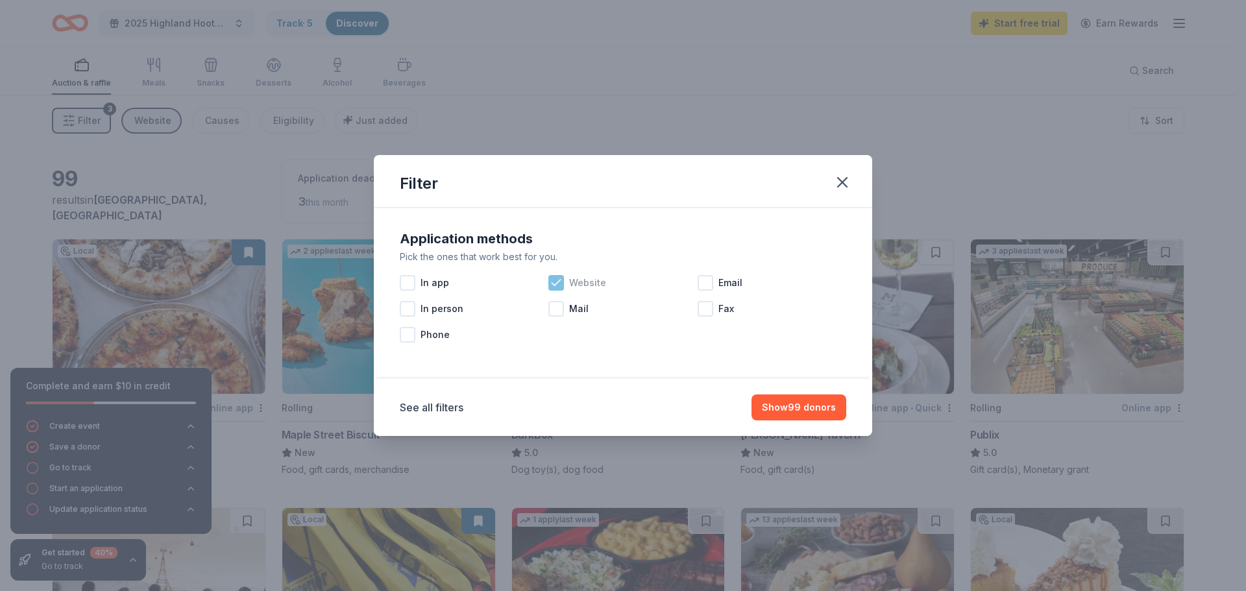
click at [553, 282] on icon at bounding box center [555, 282] width 13 height 13
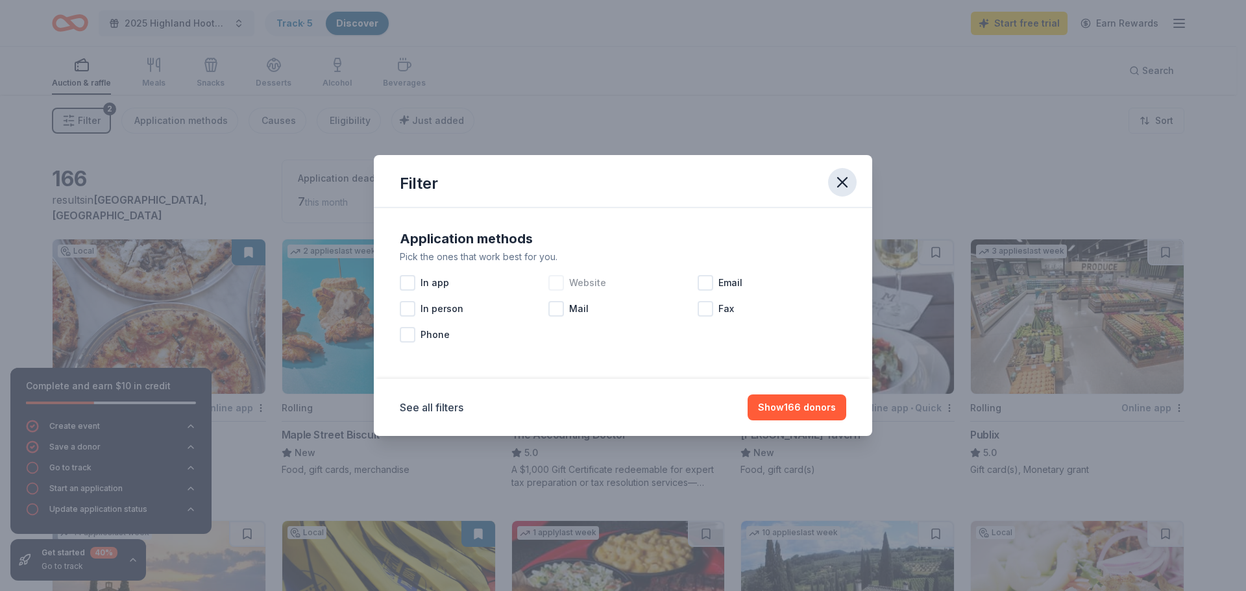
click at [838, 177] on icon "button" at bounding box center [842, 182] width 18 height 18
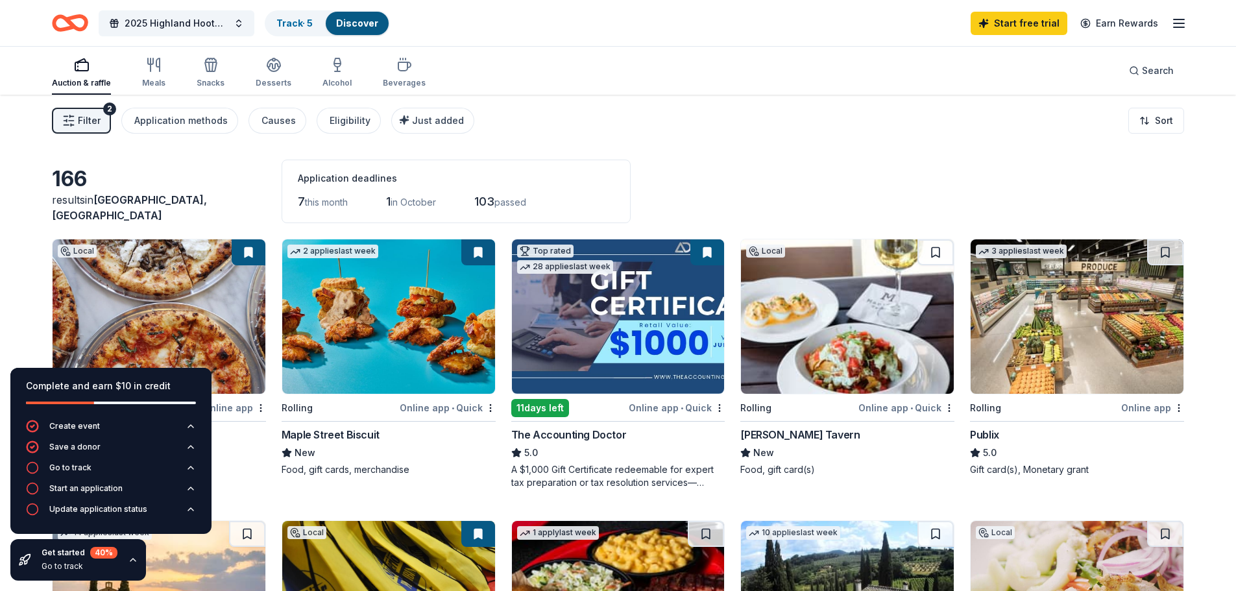
click at [84, 130] on button "Filter 2" at bounding box center [81, 121] width 59 height 26
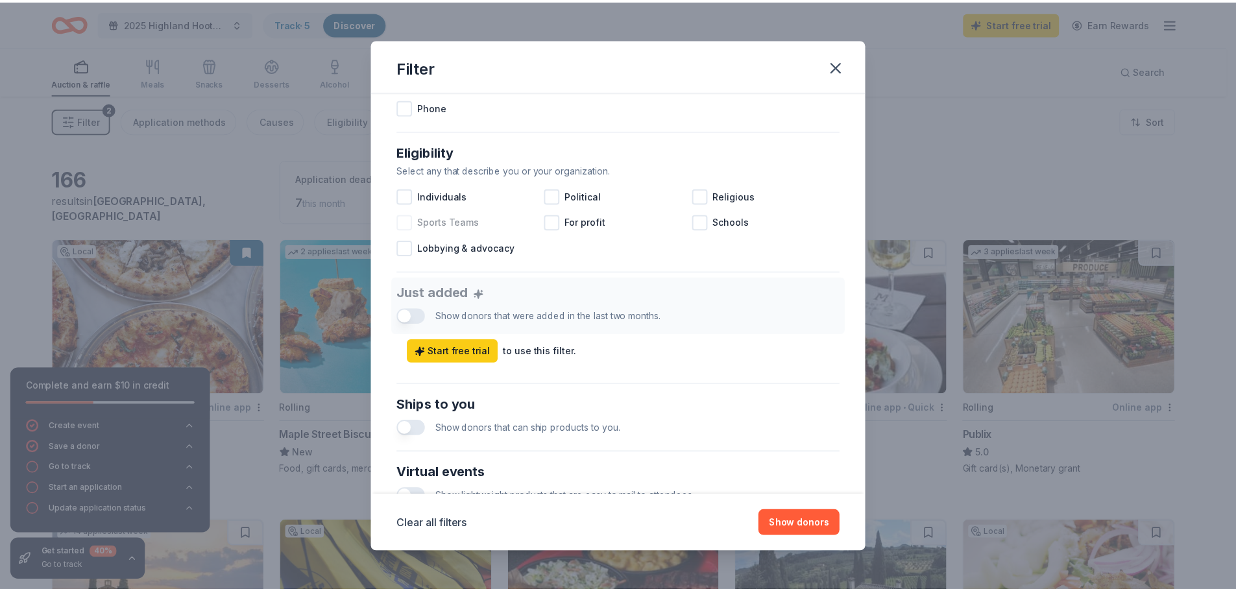
scroll to position [330, 0]
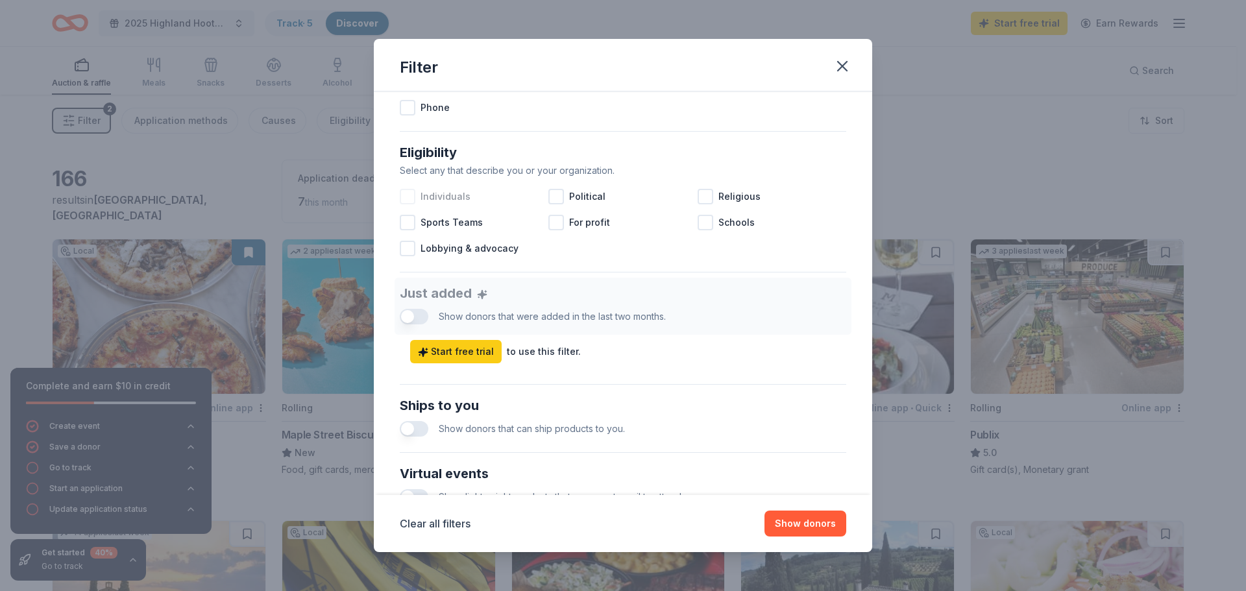
click at [448, 199] on span "Individuals" at bounding box center [445, 197] width 50 height 16
click at [707, 223] on div "Schools" at bounding box center [771, 223] width 149 height 26
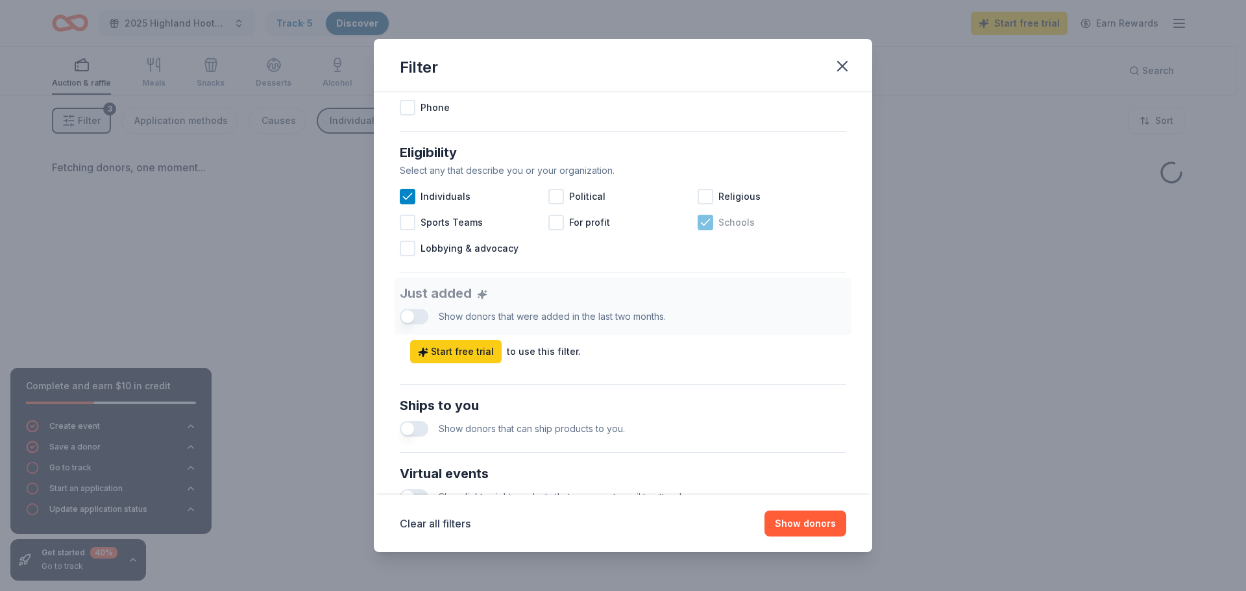
click at [707, 223] on div "Schools" at bounding box center [771, 223] width 149 height 26
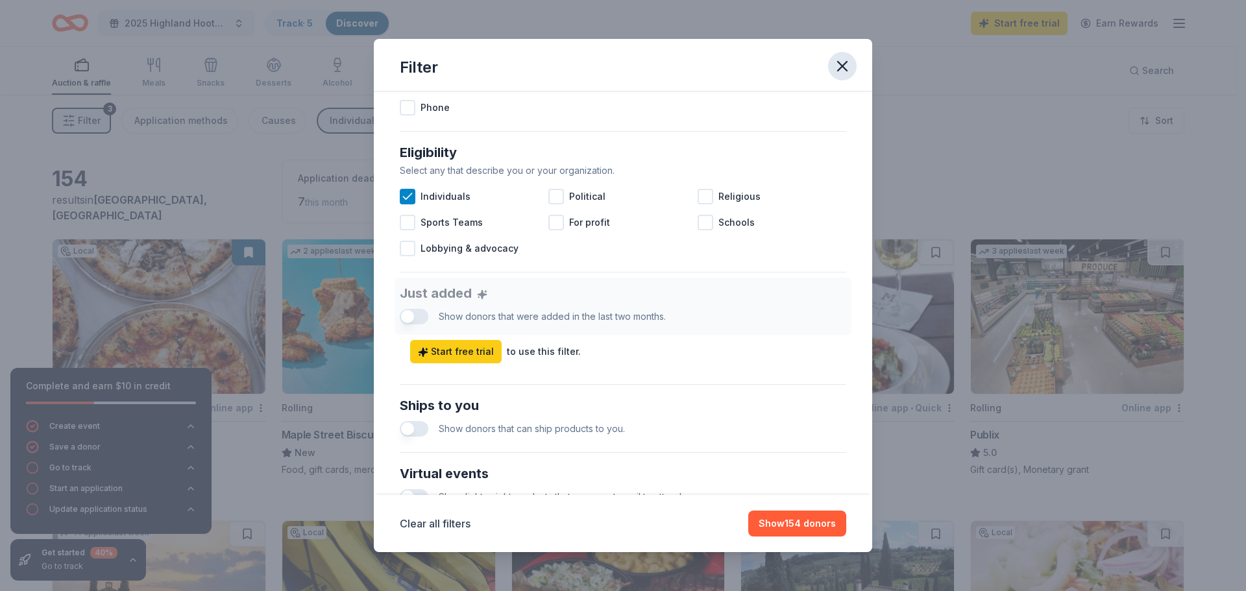
click at [842, 66] on icon "button" at bounding box center [842, 66] width 9 height 9
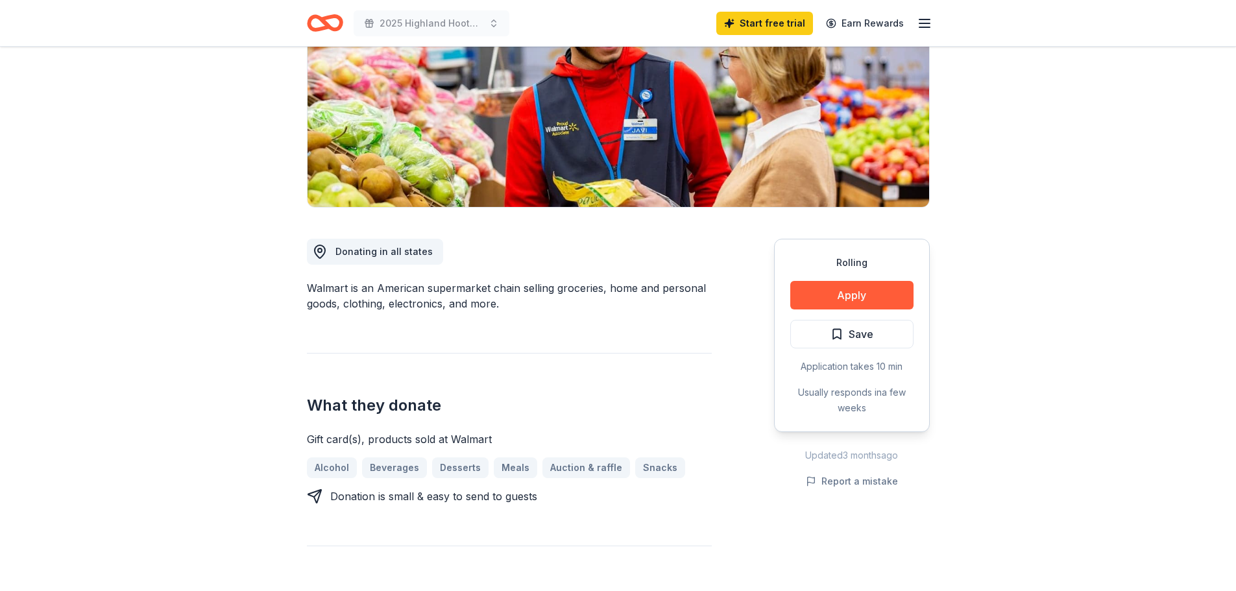
scroll to position [186, 0]
click at [870, 287] on button "Apply" at bounding box center [851, 296] width 123 height 29
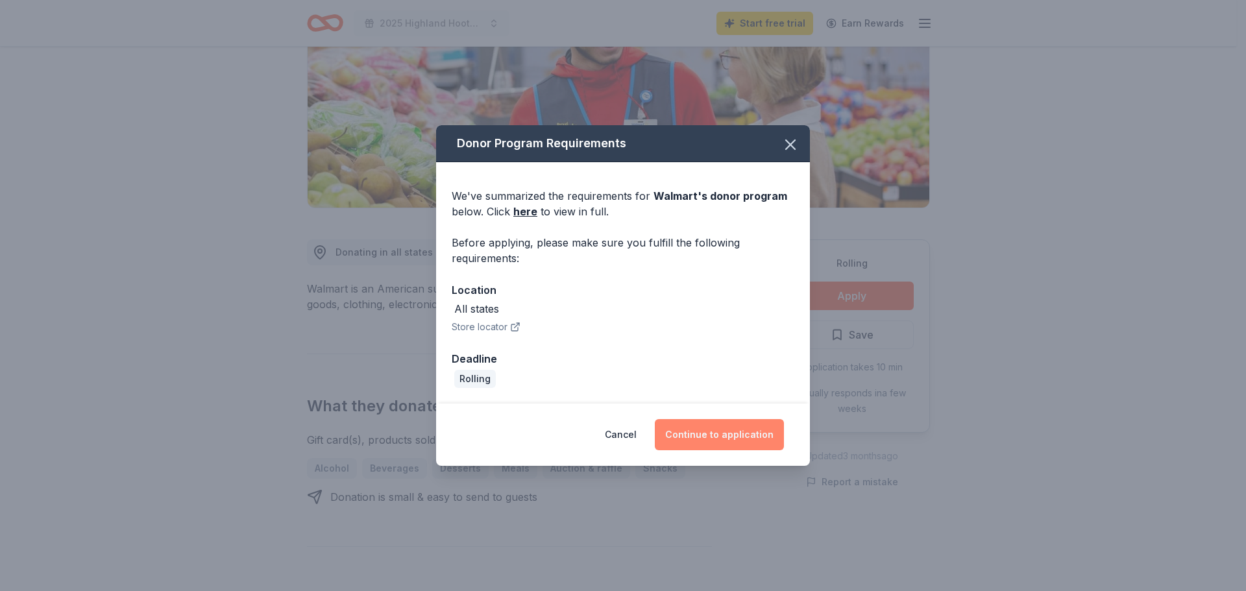
click at [705, 444] on button "Continue to application" at bounding box center [719, 434] width 129 height 31
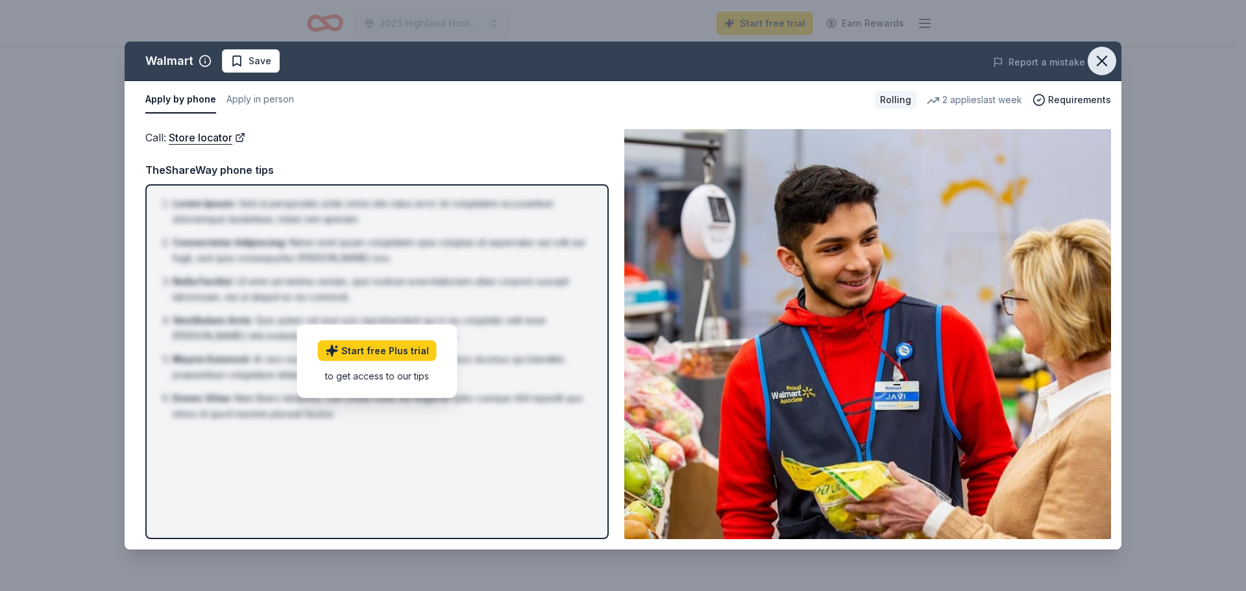
click at [1100, 69] on icon "button" at bounding box center [1101, 61] width 18 height 18
